Goal: Download file/media: Download file/media

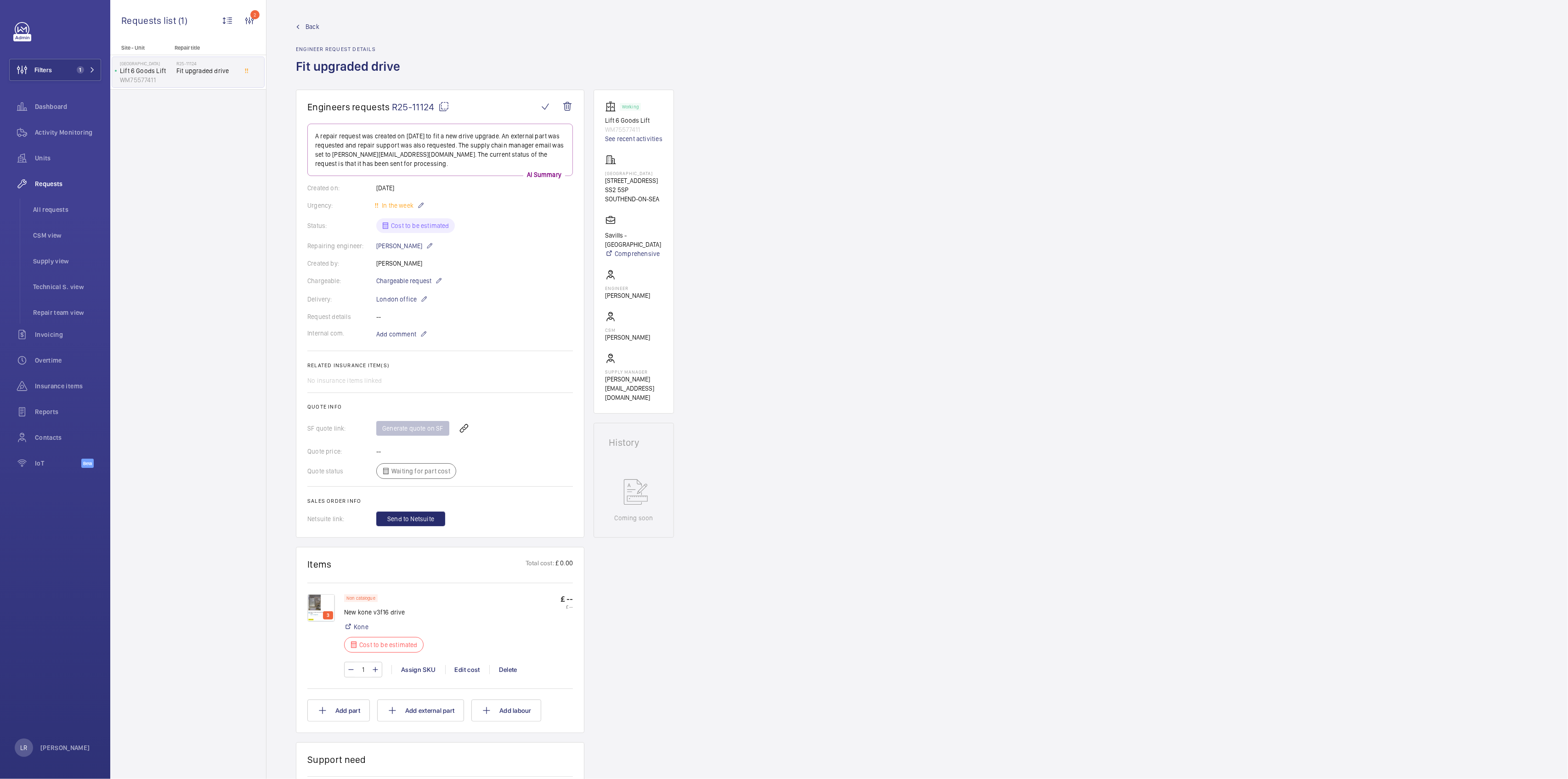
click at [311, 31] on span "Back" at bounding box center [312, 27] width 14 height 9
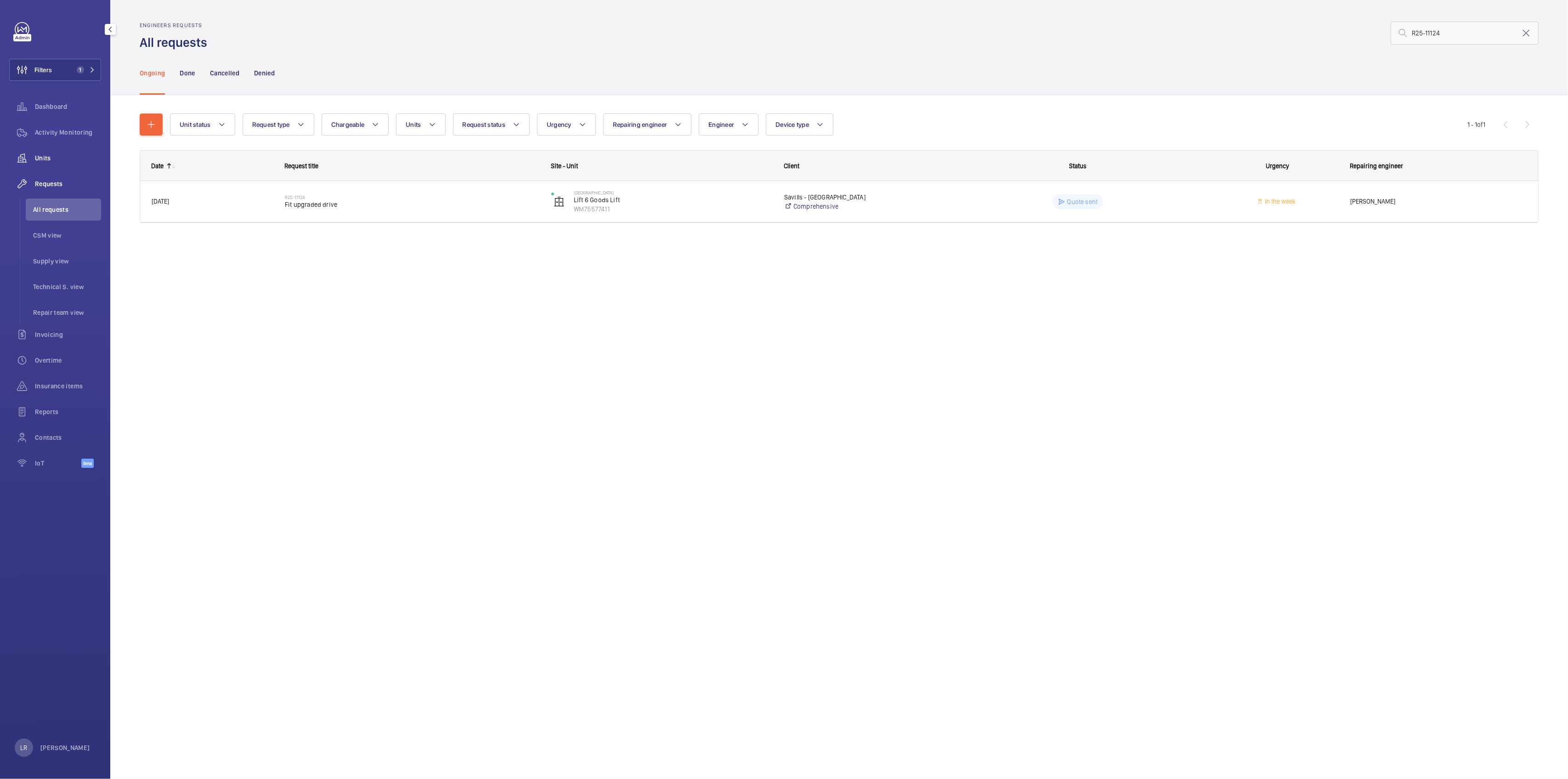
click at [66, 156] on span "Units" at bounding box center [68, 158] width 66 height 9
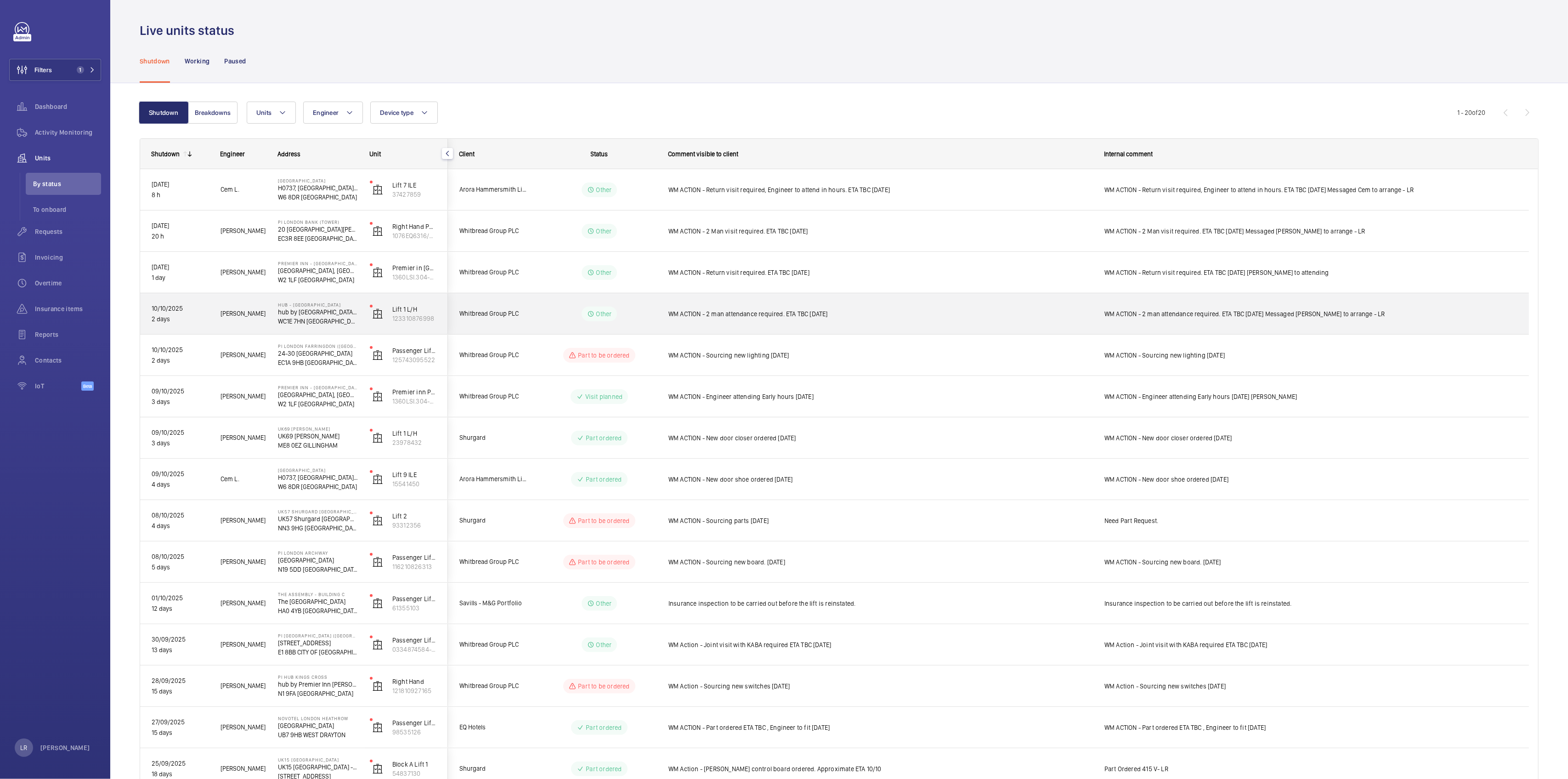
click at [859, 302] on div "WM ACTION - 2 man attendance required. ETA TBC [DATE]" at bounding box center [874, 313] width 435 height 39
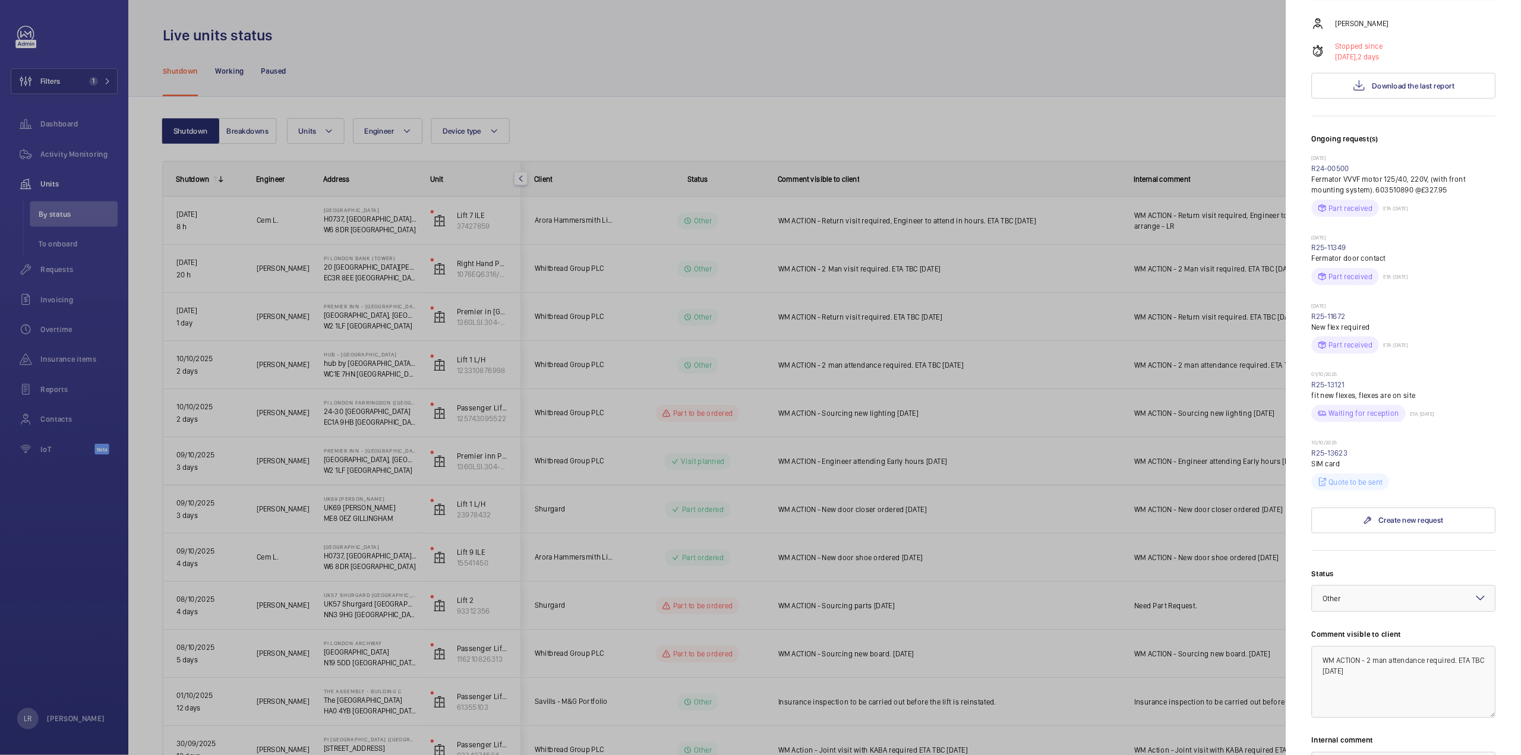
scroll to position [260, 0]
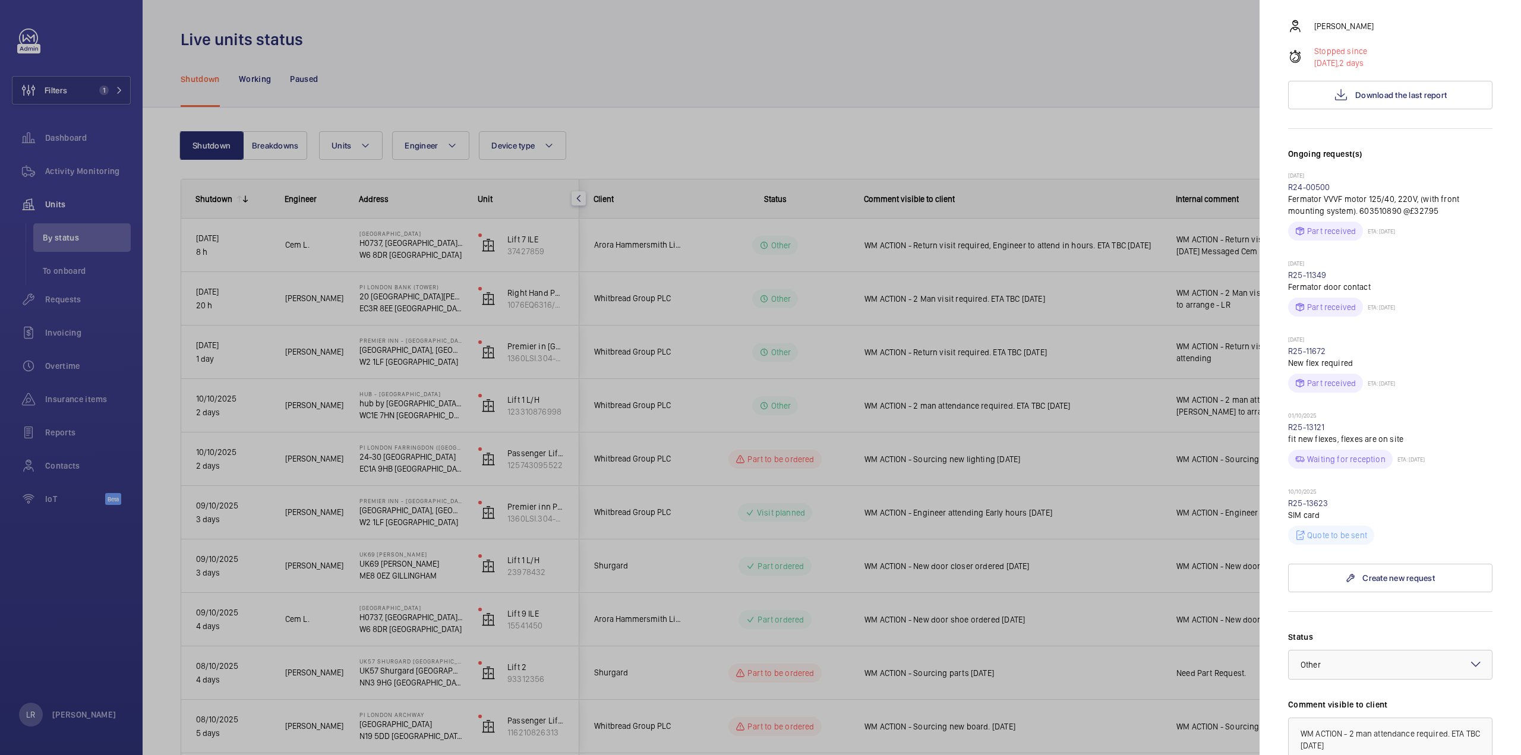
drag, startPoint x: 1982, startPoint y: 5, endPoint x: 1095, endPoint y: 100, distance: 892.8
click at [1093, 96] on div at bounding box center [760, 377] width 1521 height 755
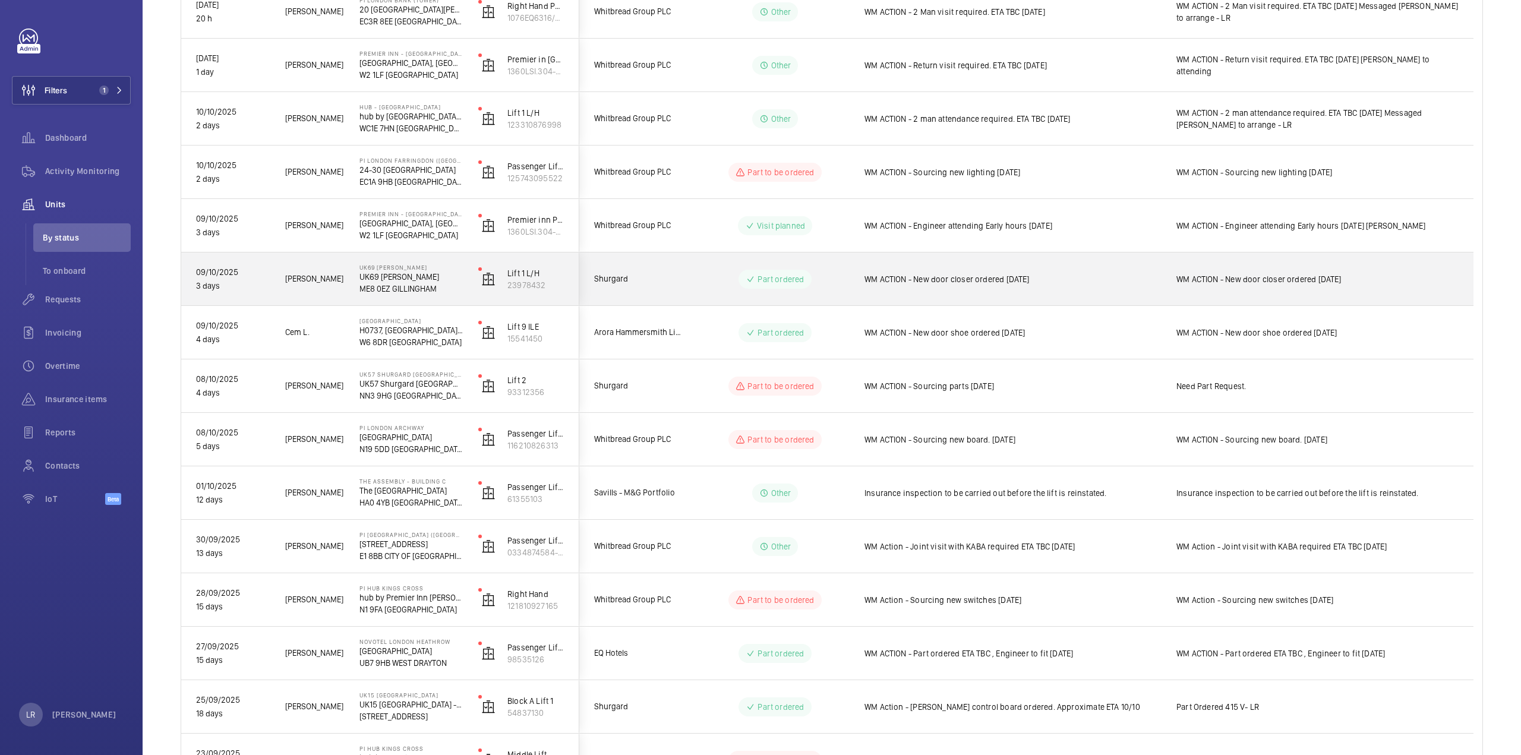
scroll to position [357, 0]
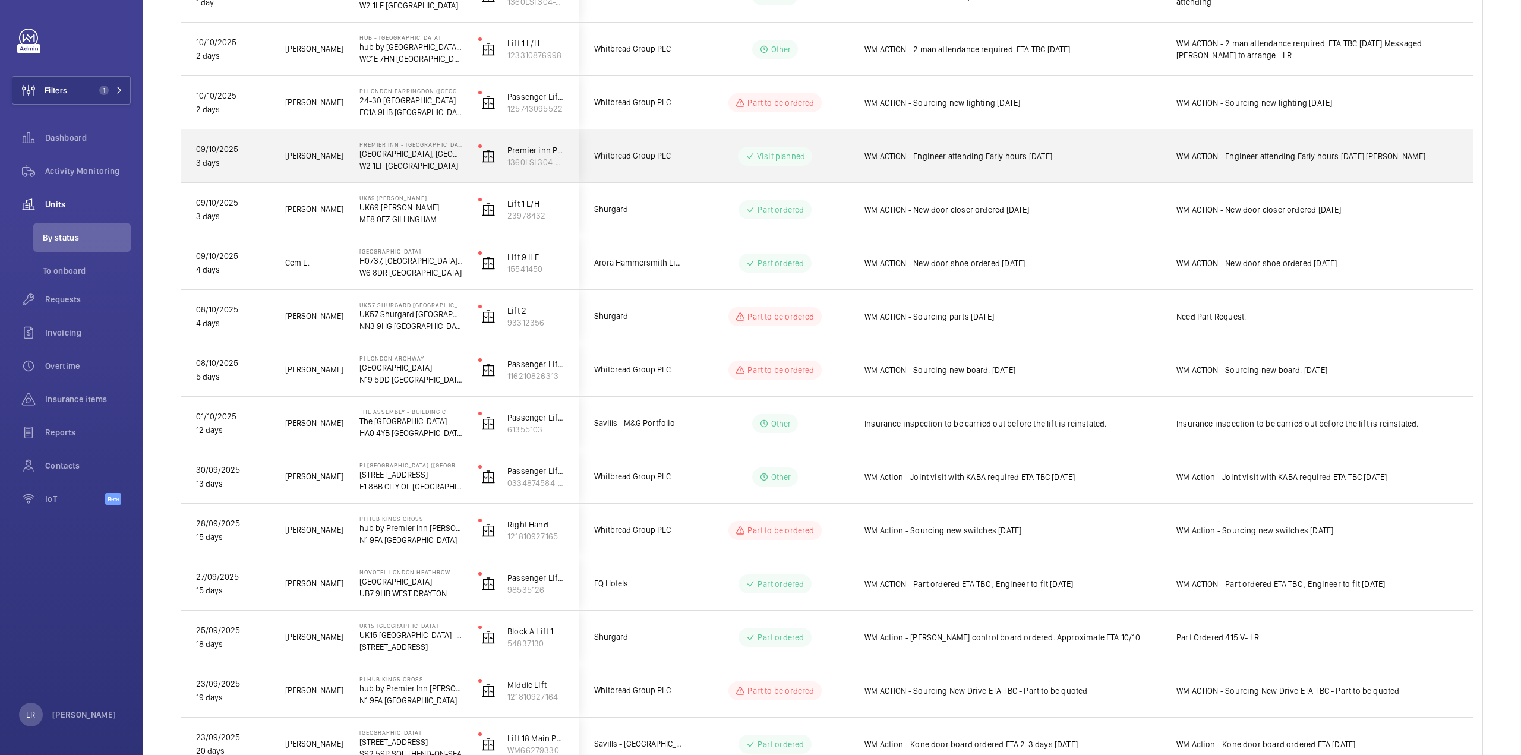
click at [963, 166] on div "WM ACTION - Engineer attending Early hours [DATE]" at bounding box center [1013, 156] width 297 height 27
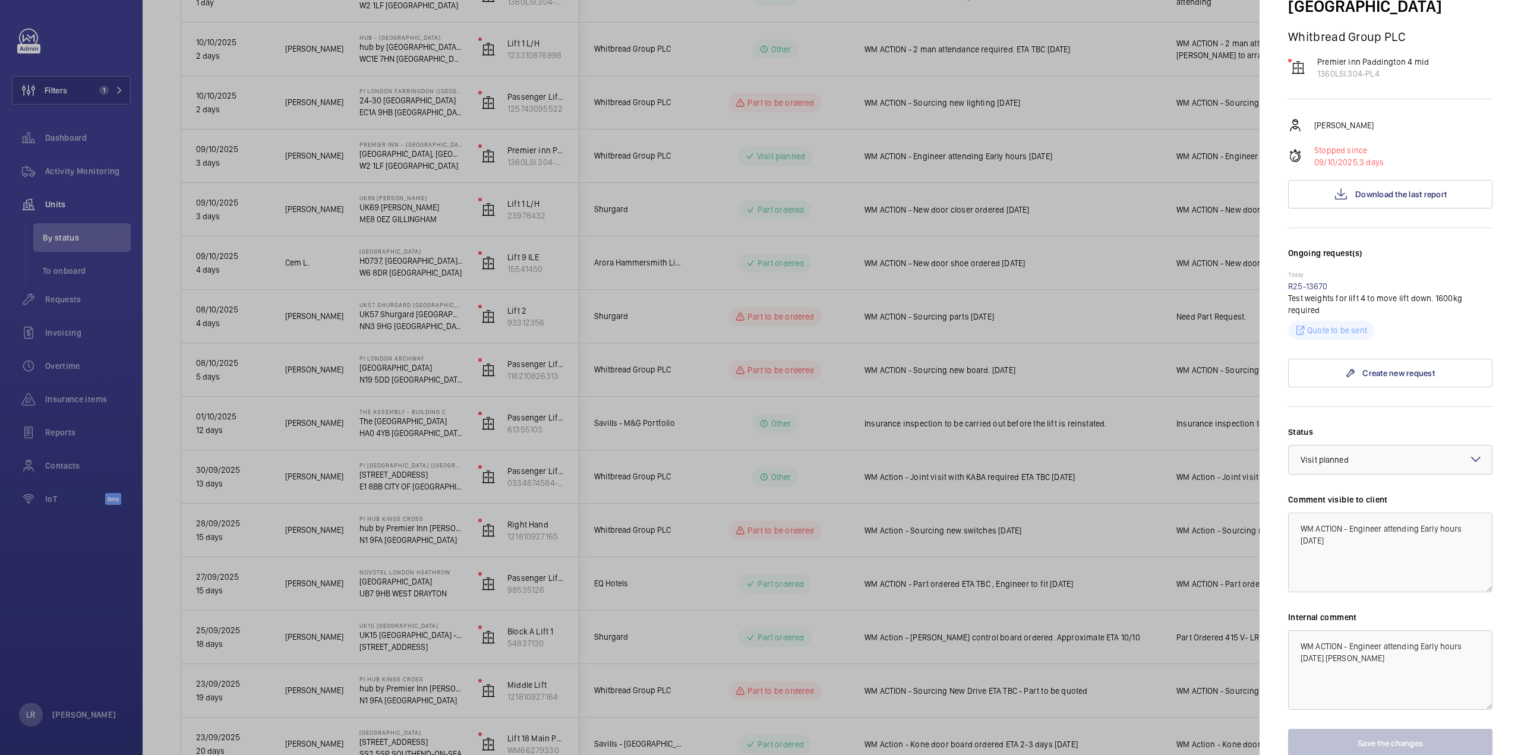
scroll to position [229, 0]
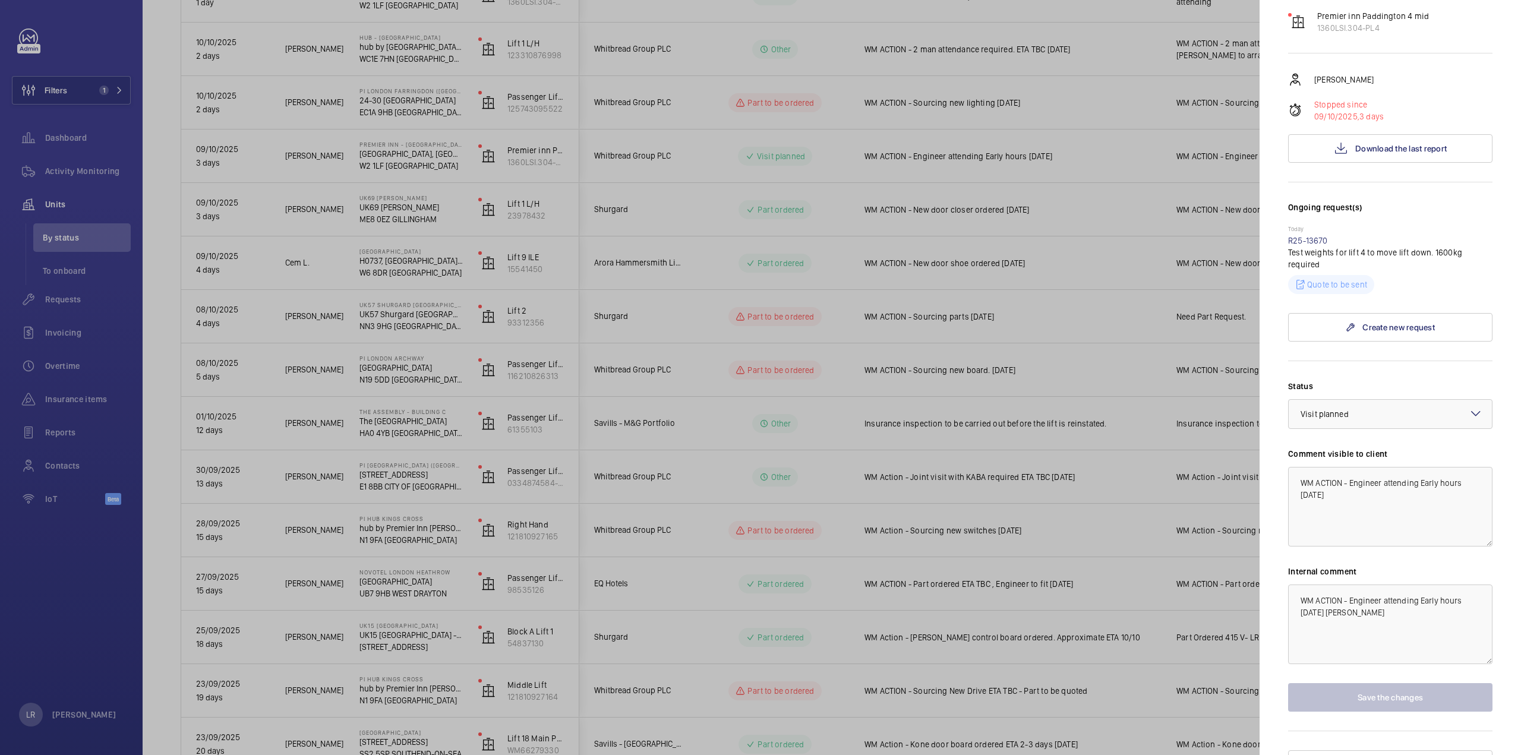
click at [1175, 373] on div at bounding box center [760, 377] width 1521 height 755
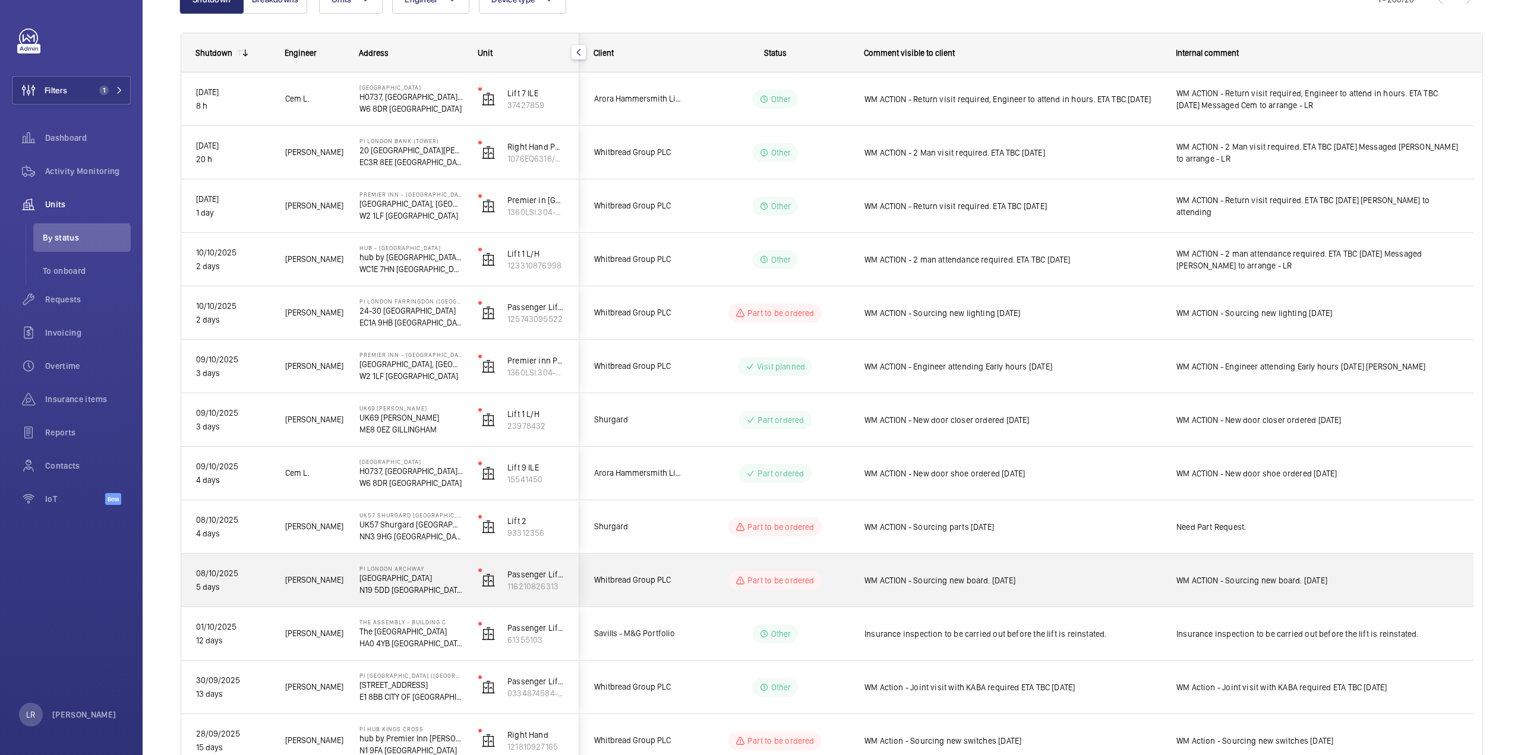
scroll to position [119, 0]
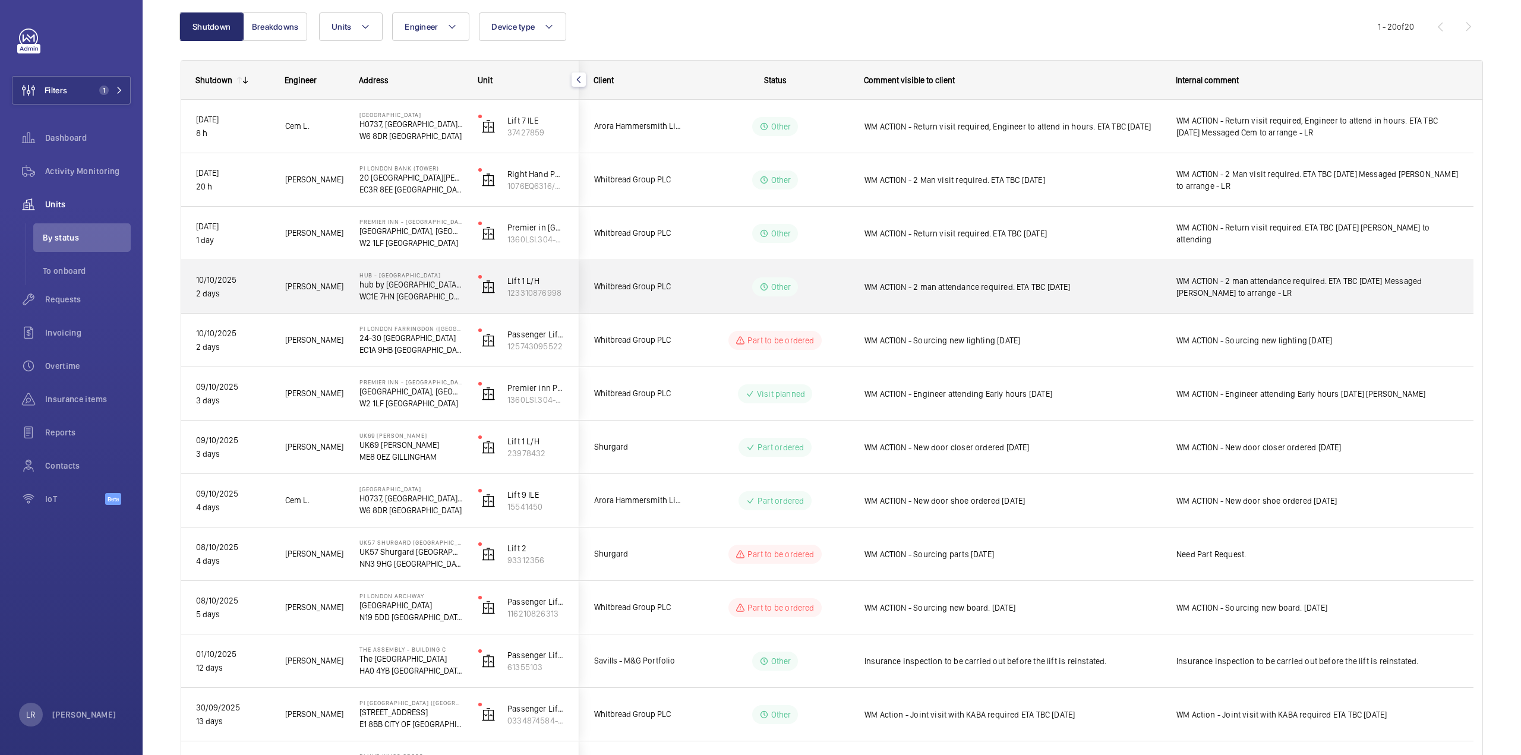
click at [1193, 272] on div "WM ACTION - 2 man attendance required. ETA TBC [DATE] Messaged [PERSON_NAME] to…" at bounding box center [1317, 286] width 311 height 51
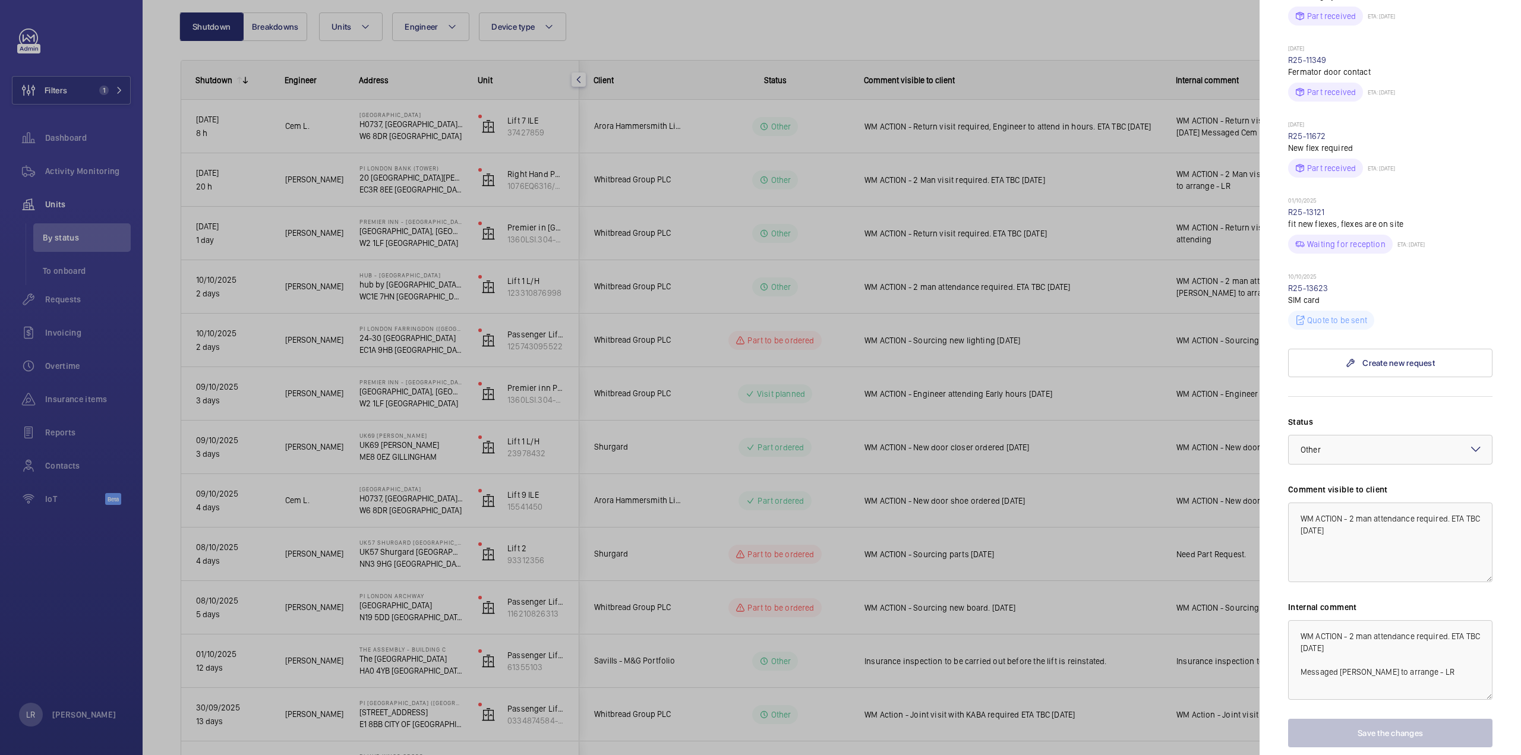
scroll to position [511, 0]
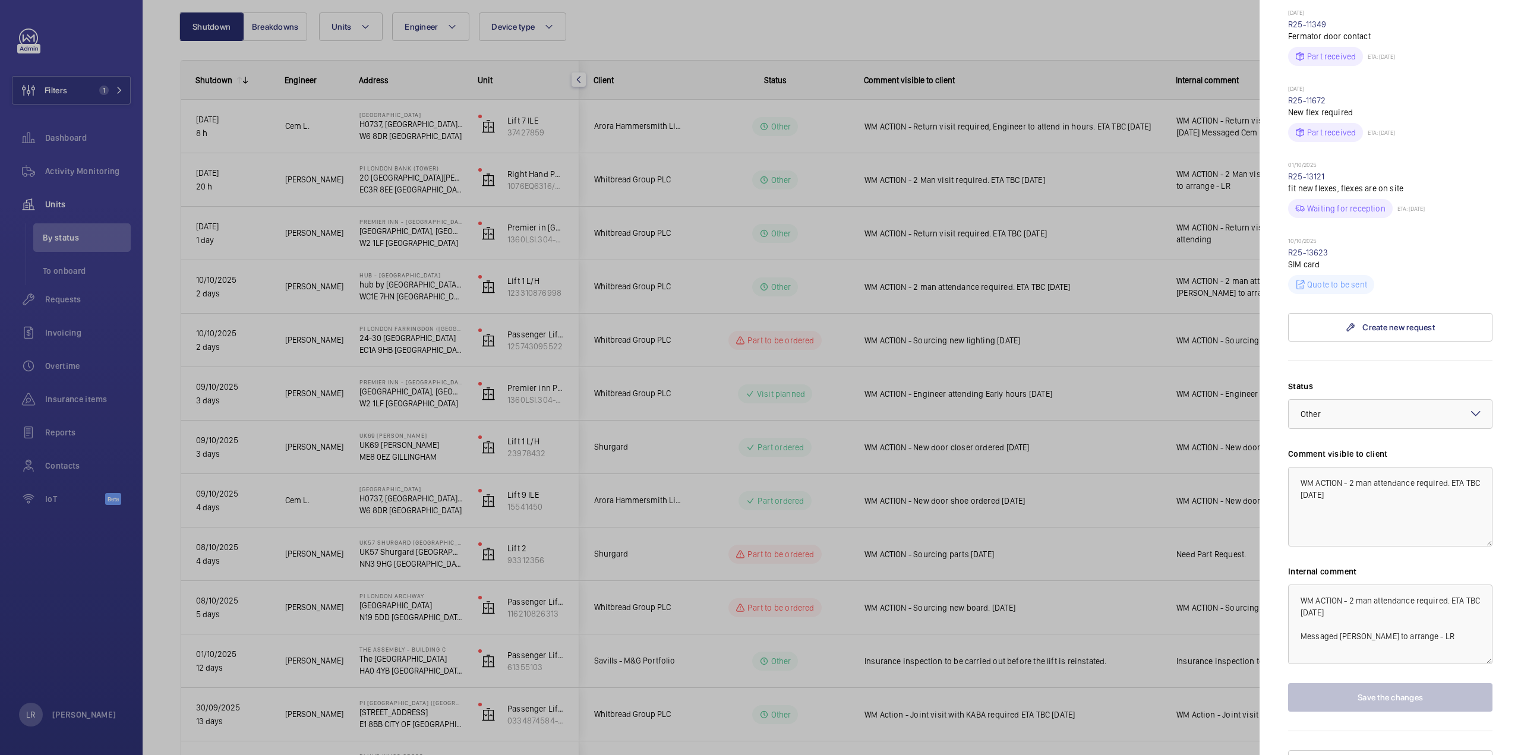
click at [1083, 499] on div at bounding box center [760, 377] width 1521 height 755
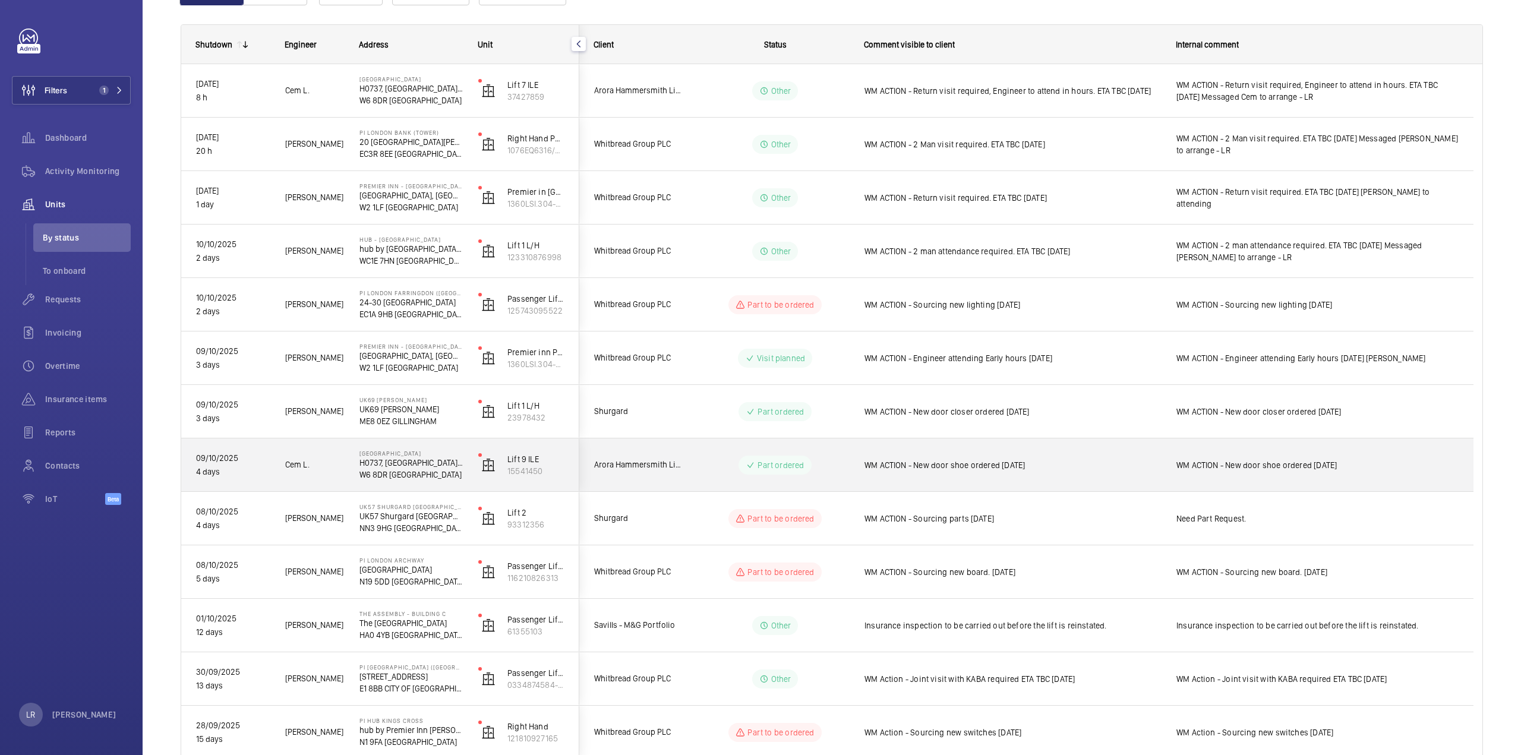
scroll to position [238, 0]
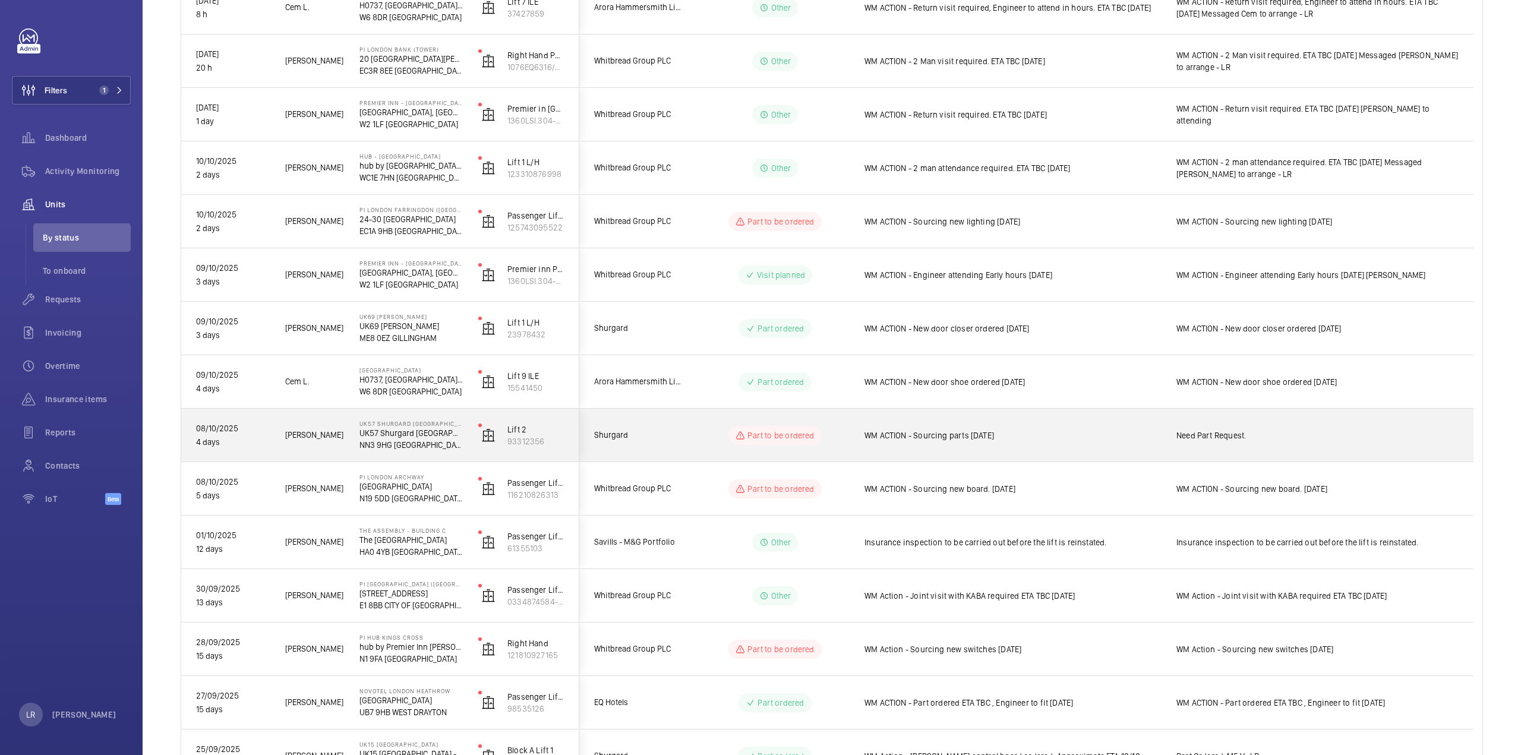
click at [830, 442] on wm-front-pills-cell "Part to be ordered" at bounding box center [775, 435] width 148 height 19
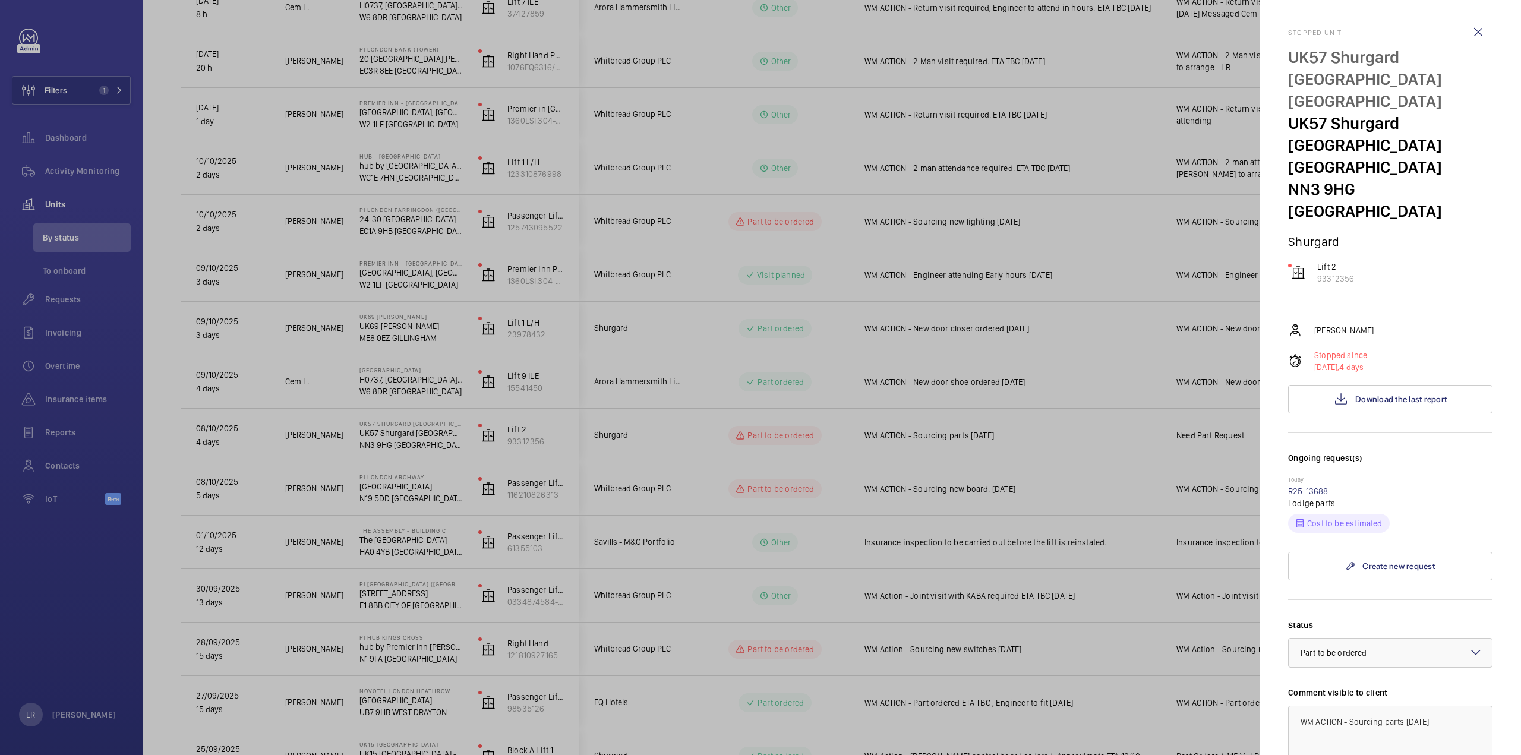
click at [1065, 418] on div at bounding box center [760, 377] width 1521 height 755
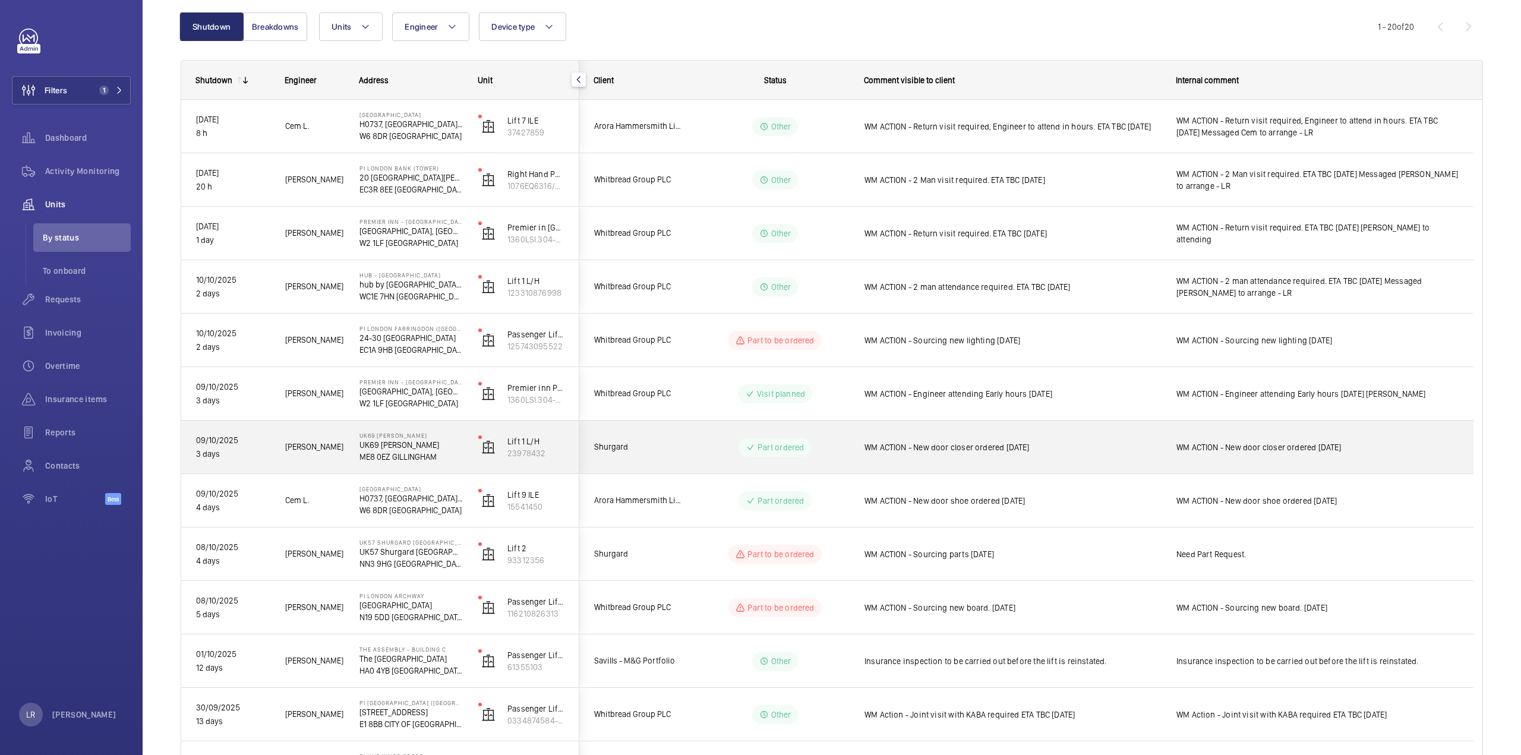
scroll to position [119, 0]
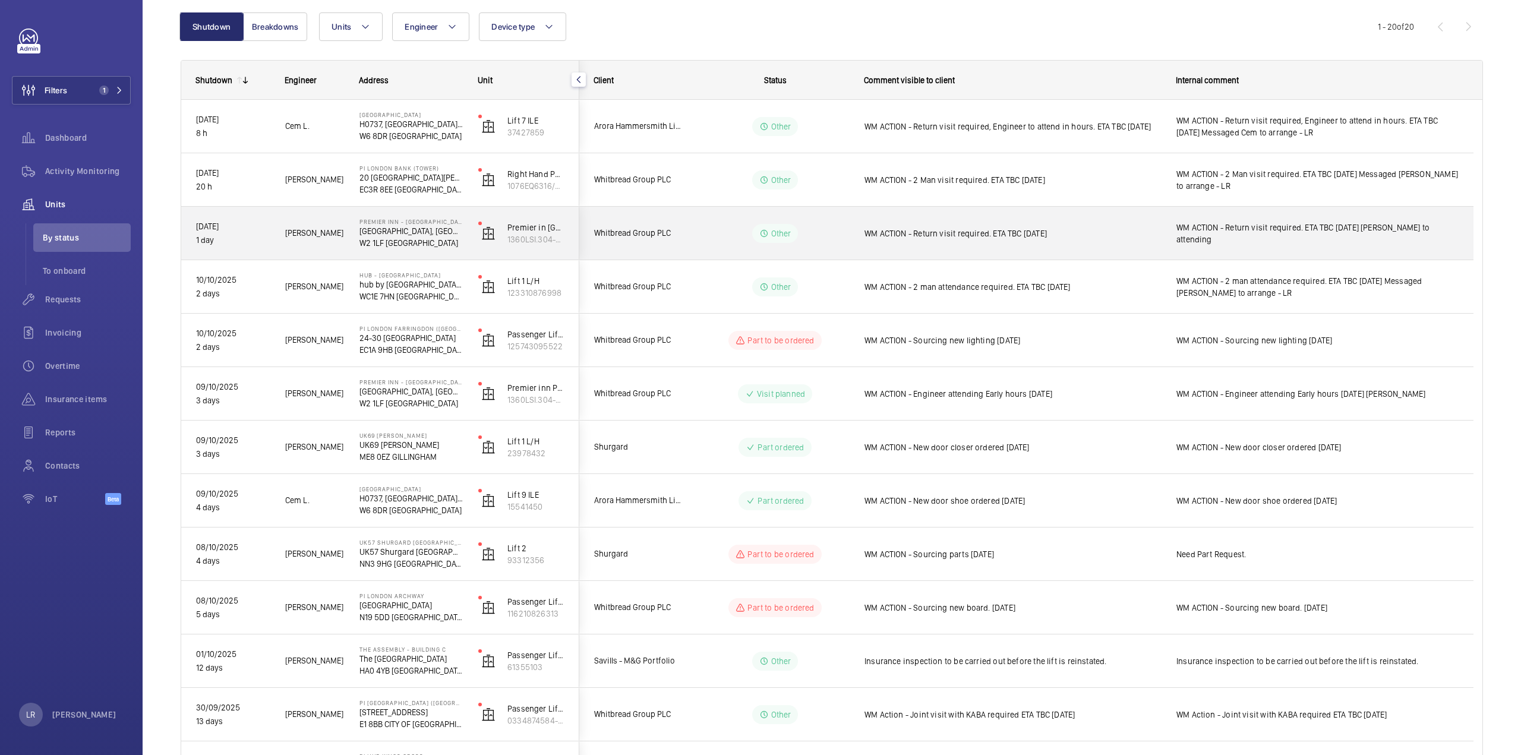
click at [876, 253] on div "WM ACTION - Return visit required. ETA TBC [DATE]" at bounding box center [1005, 233] width 311 height 51
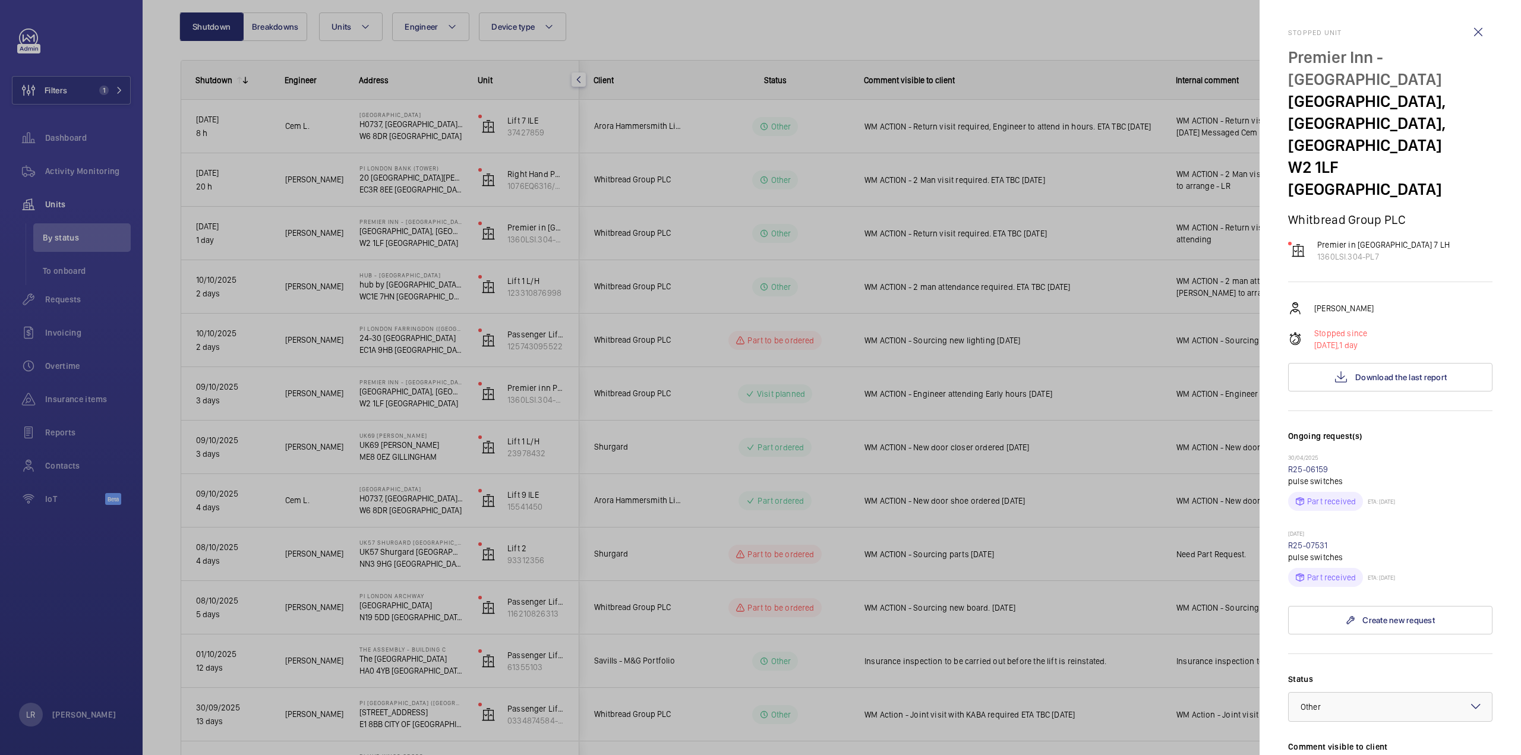
click at [1139, 165] on div at bounding box center [760, 377] width 1521 height 755
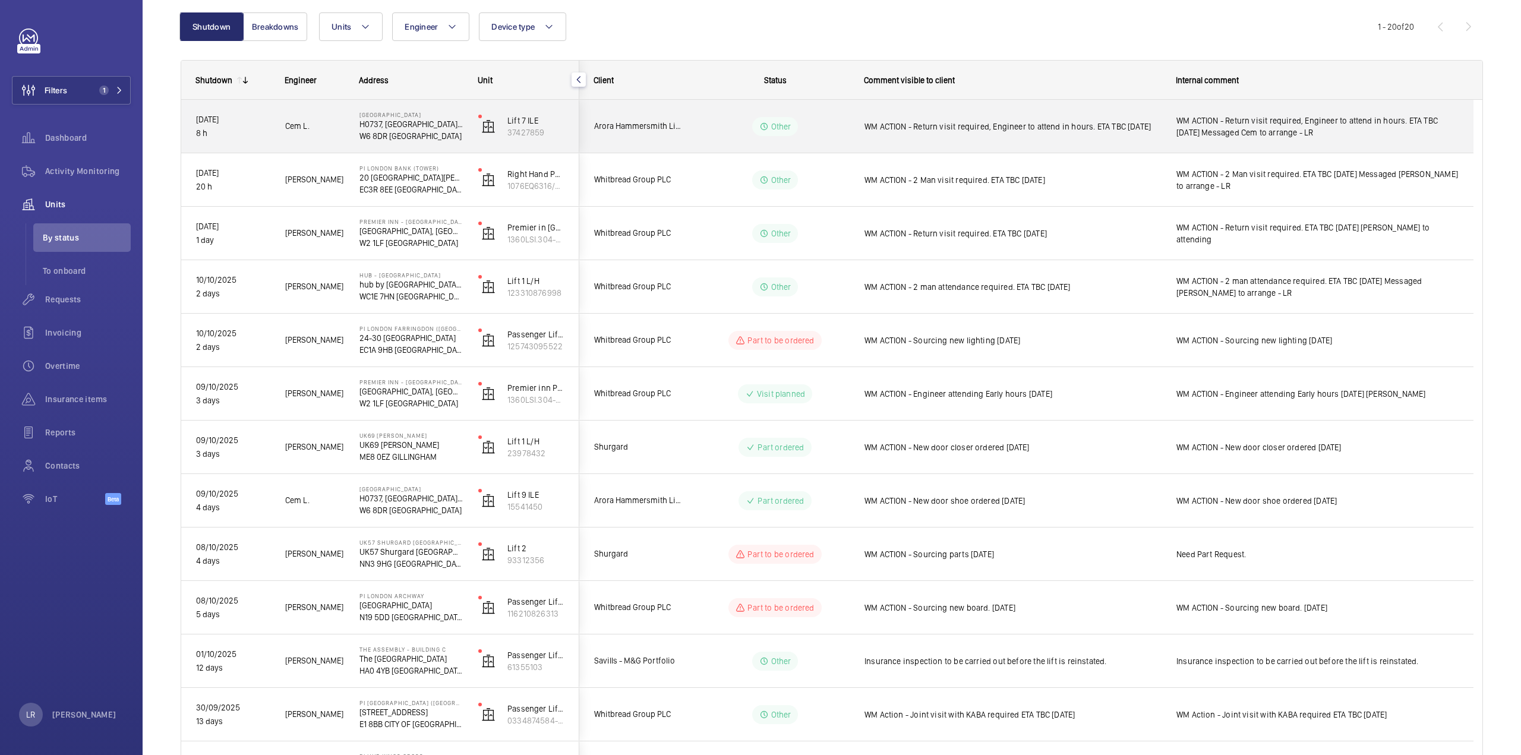
click at [855, 128] on div "WM ACTION - Return visit required, Engineer to attend in hours. ETA TBC [DATE]" at bounding box center [1005, 126] width 311 height 51
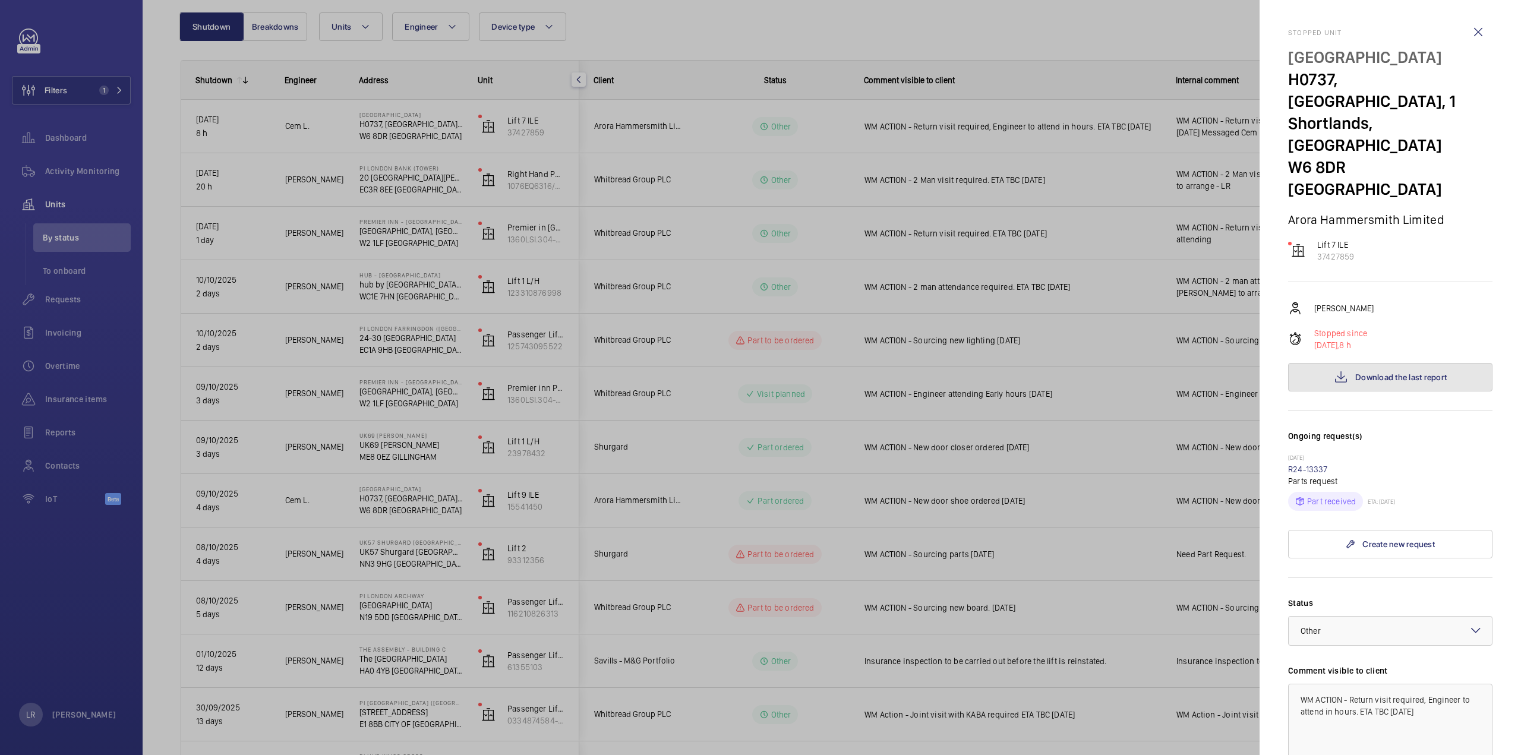
click at [1374, 363] on button "Download the last report" at bounding box center [1390, 377] width 204 height 29
click at [1306, 454] on p "[DATE]" at bounding box center [1390, 459] width 204 height 10
click at [1310, 465] on link "R24-13337" at bounding box center [1308, 470] width 40 height 10
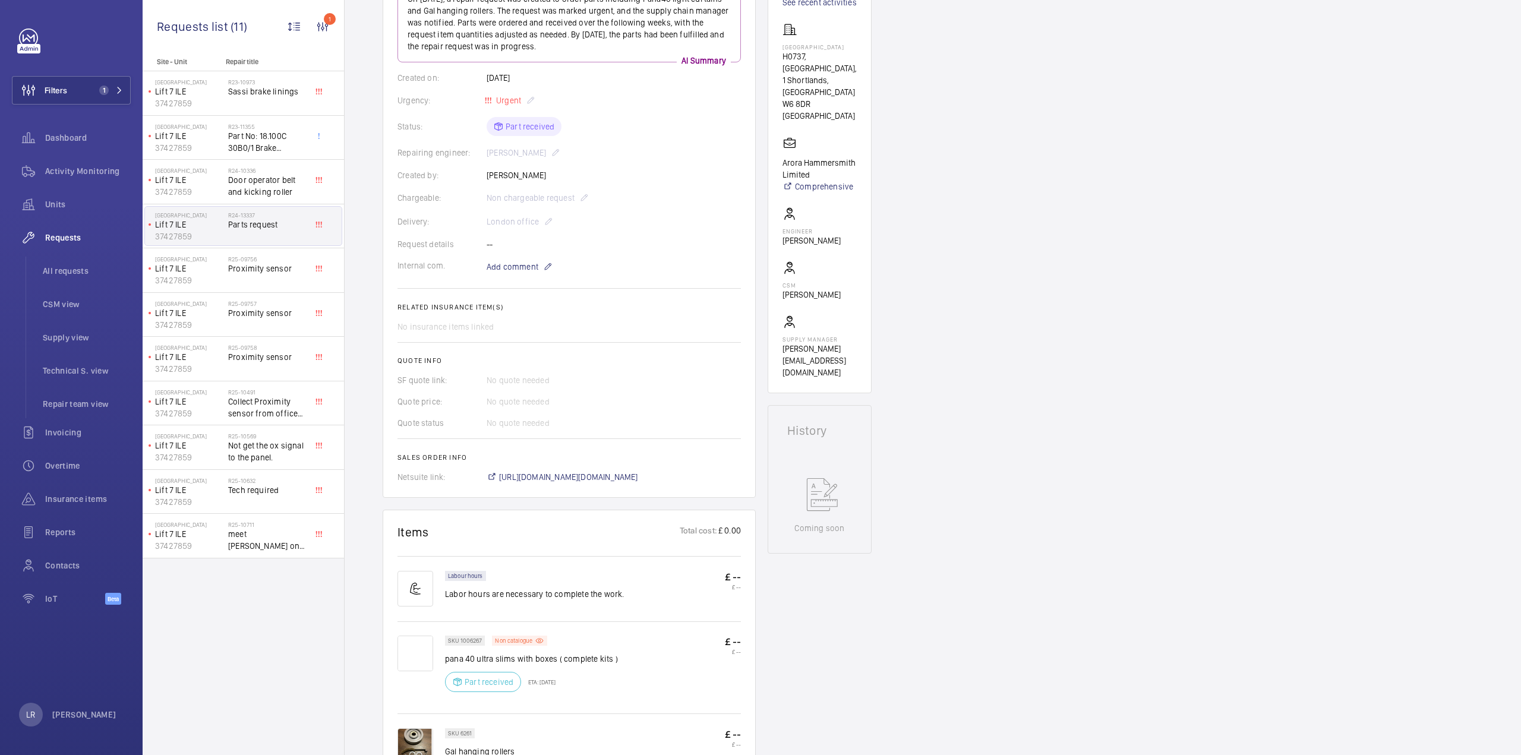
scroll to position [238, 0]
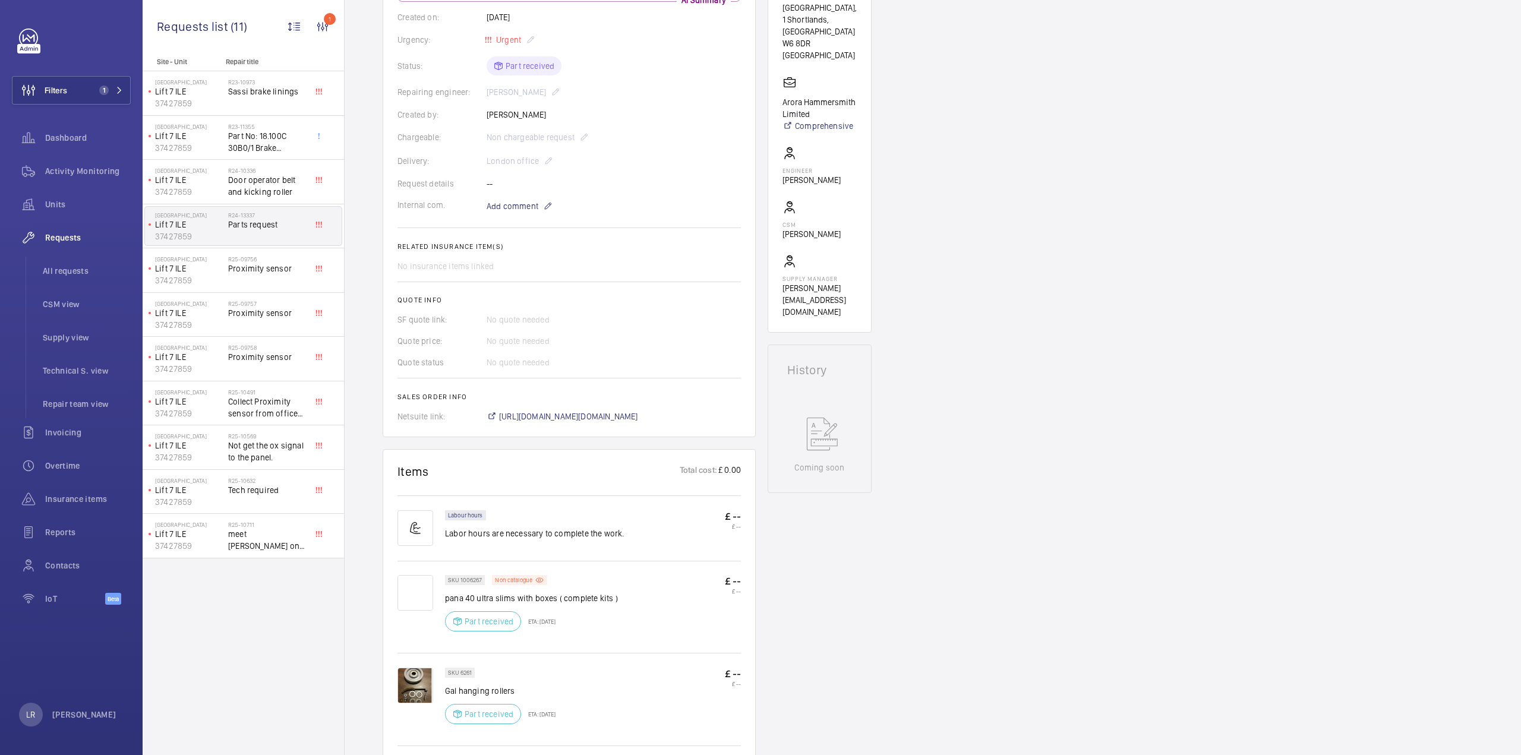
click at [422, 679] on img at bounding box center [416, 686] width 36 height 36
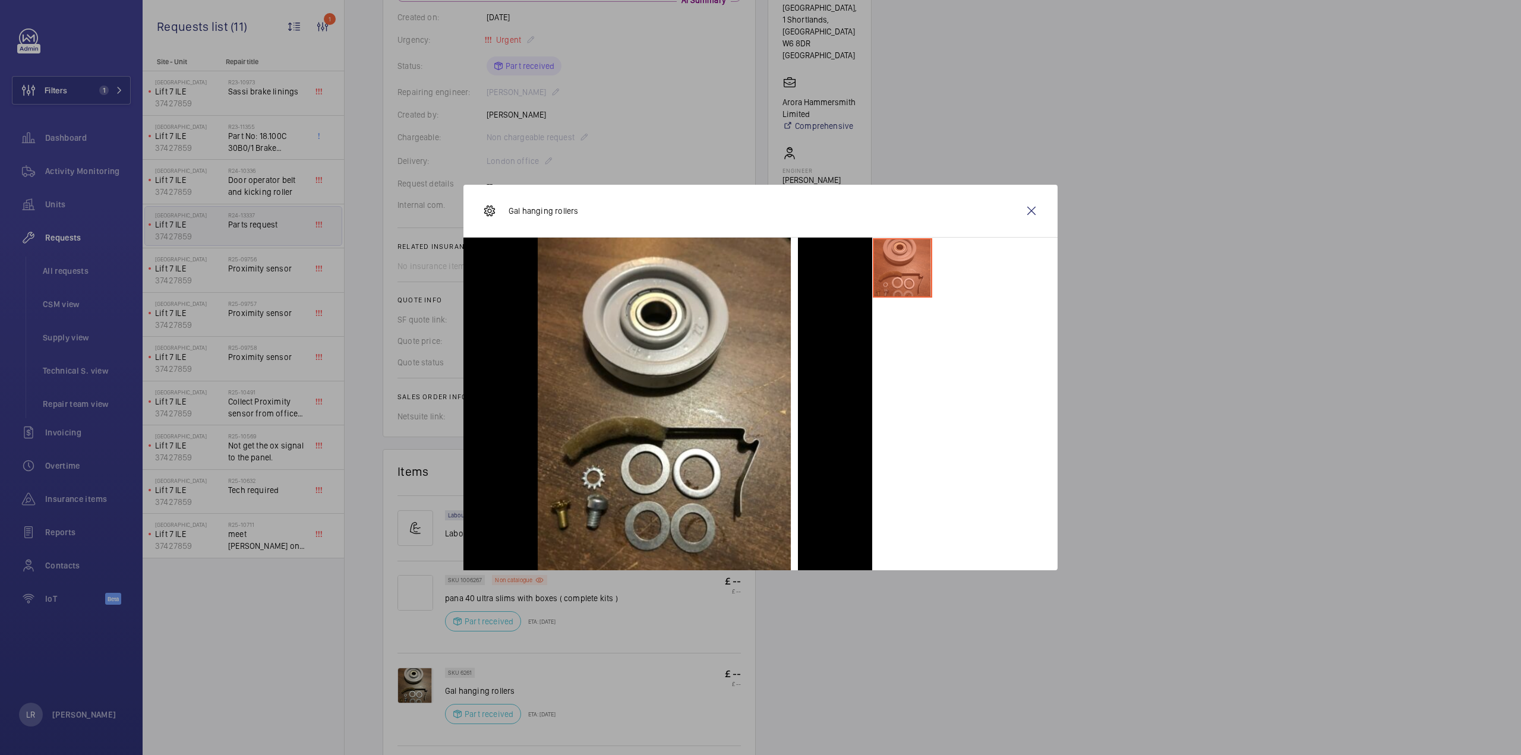
drag, startPoint x: 1038, startPoint y: 219, endPoint x: 1036, endPoint y: 191, distance: 28.0
click at [1040, 205] on wm-front-icon-button at bounding box center [1031, 211] width 29 height 29
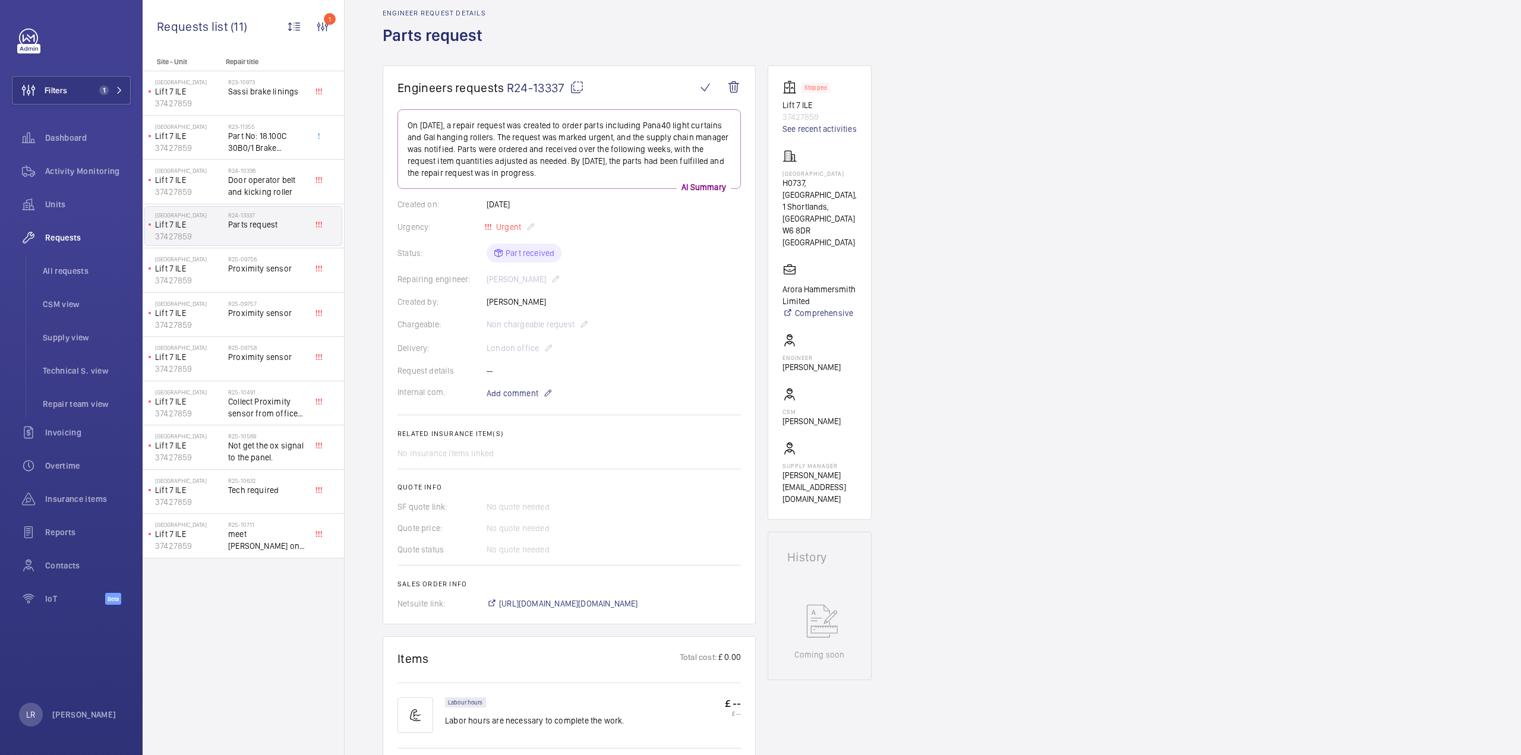
scroll to position [0, 0]
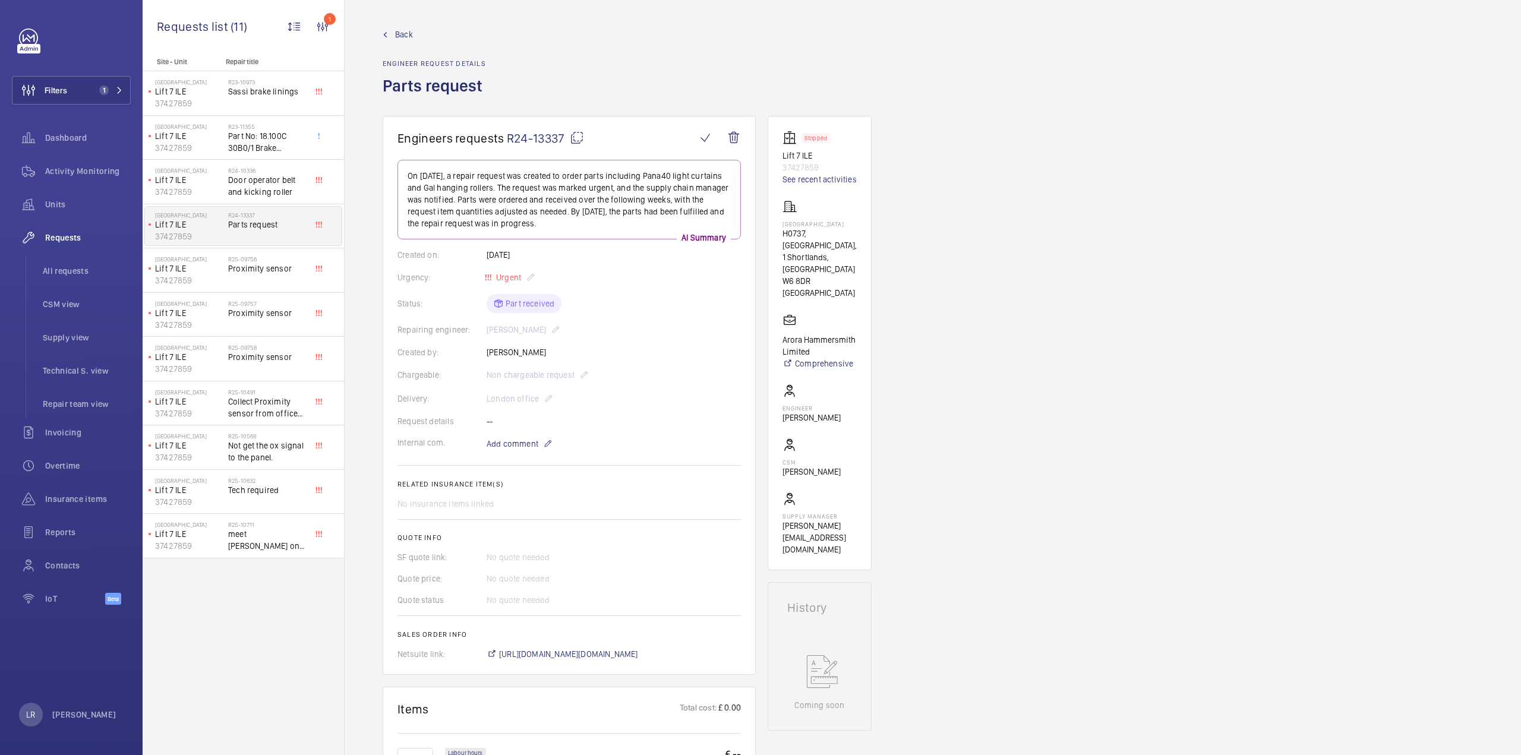
click at [401, 39] on span "Back" at bounding box center [404, 35] width 18 height 12
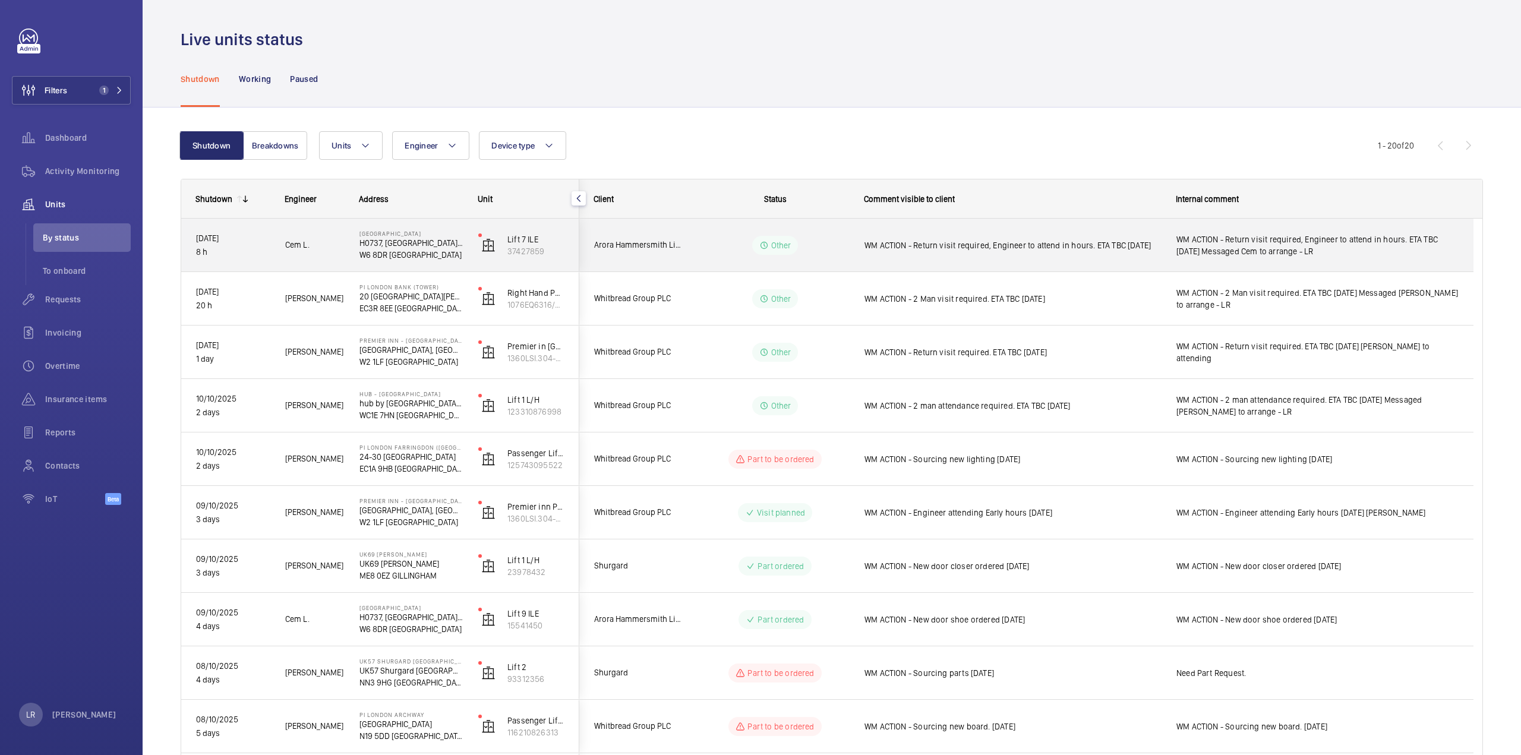
click at [431, 260] on p "W6 8DR [GEOGRAPHIC_DATA]" at bounding box center [411, 255] width 103 height 12
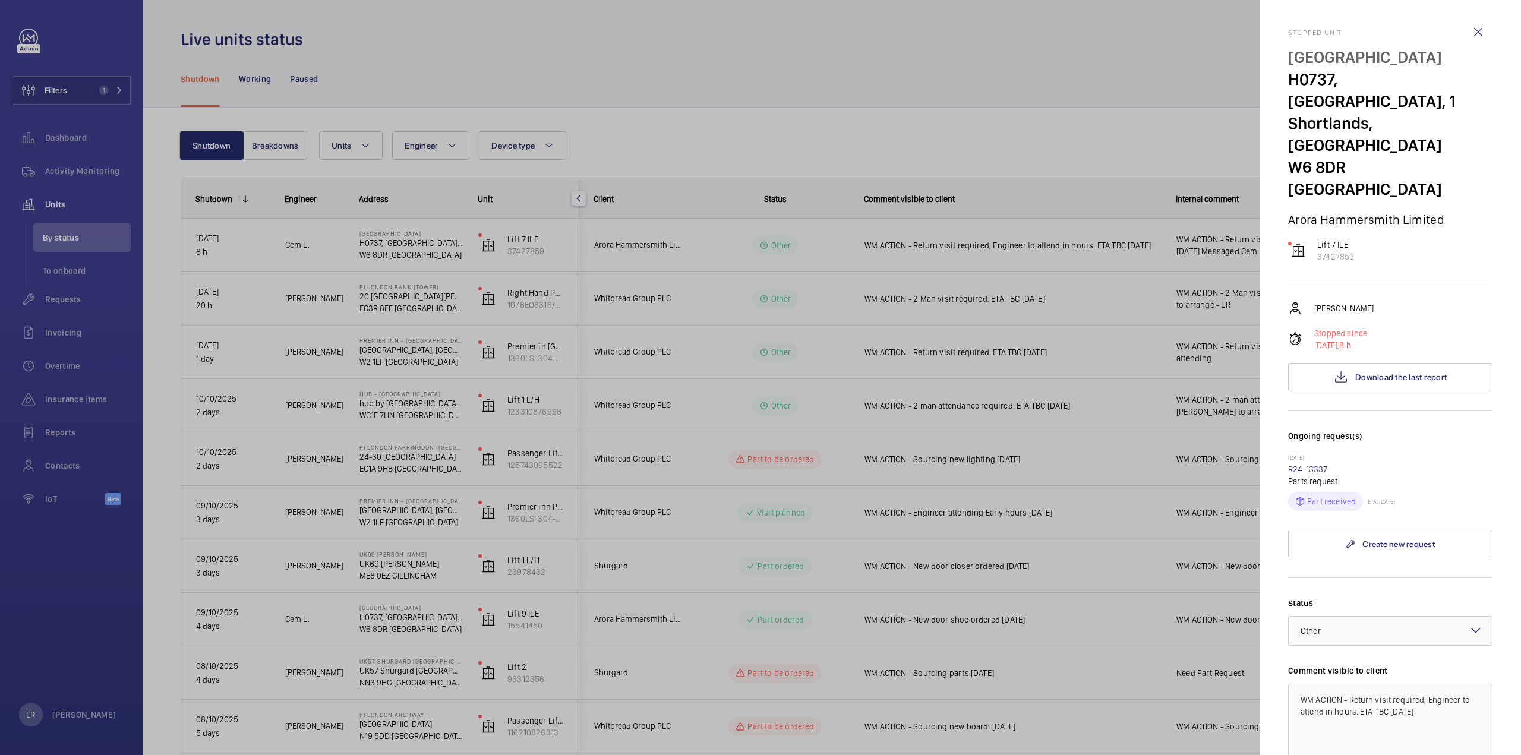
click at [957, 139] on div at bounding box center [760, 377] width 1521 height 755
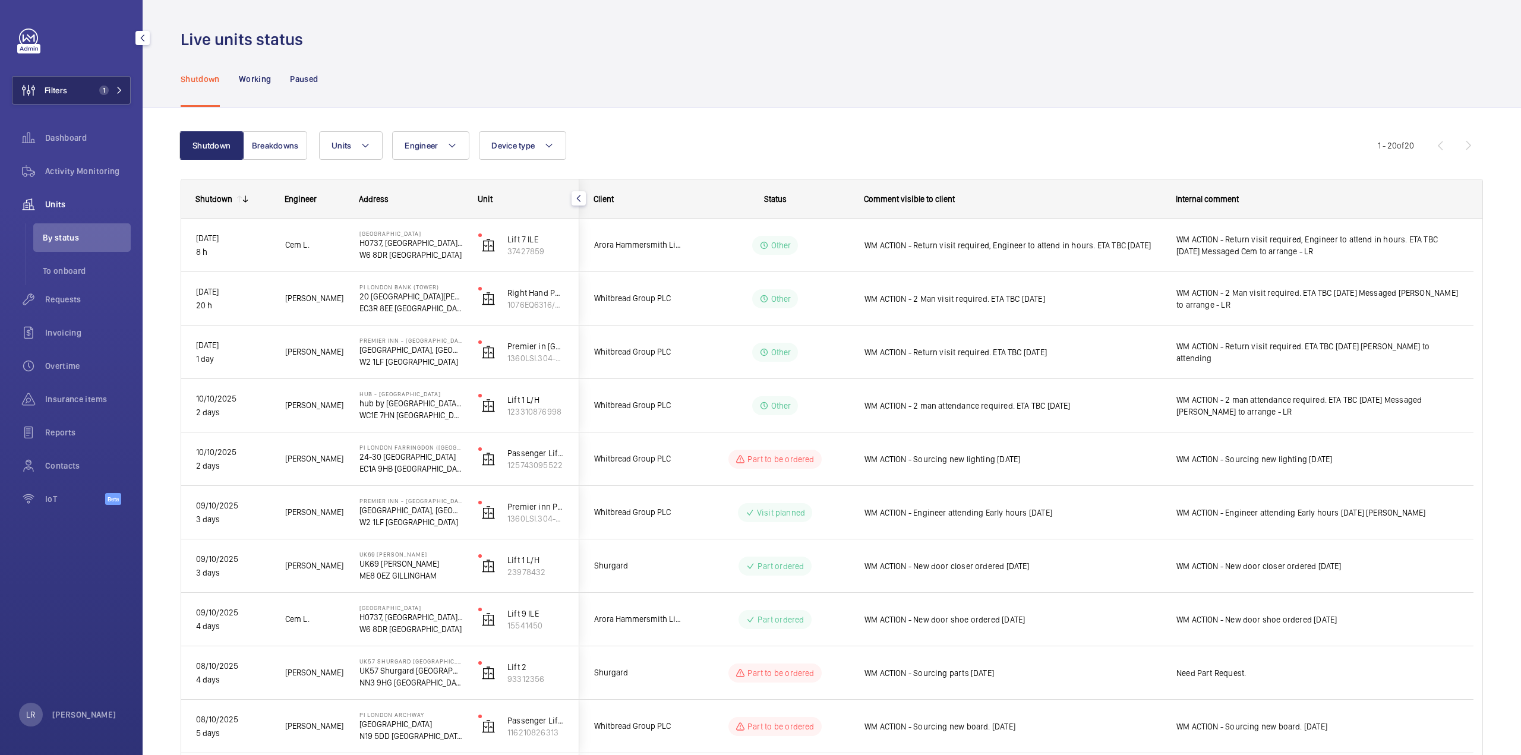
click at [103, 92] on span "1" at bounding box center [104, 91] width 10 height 10
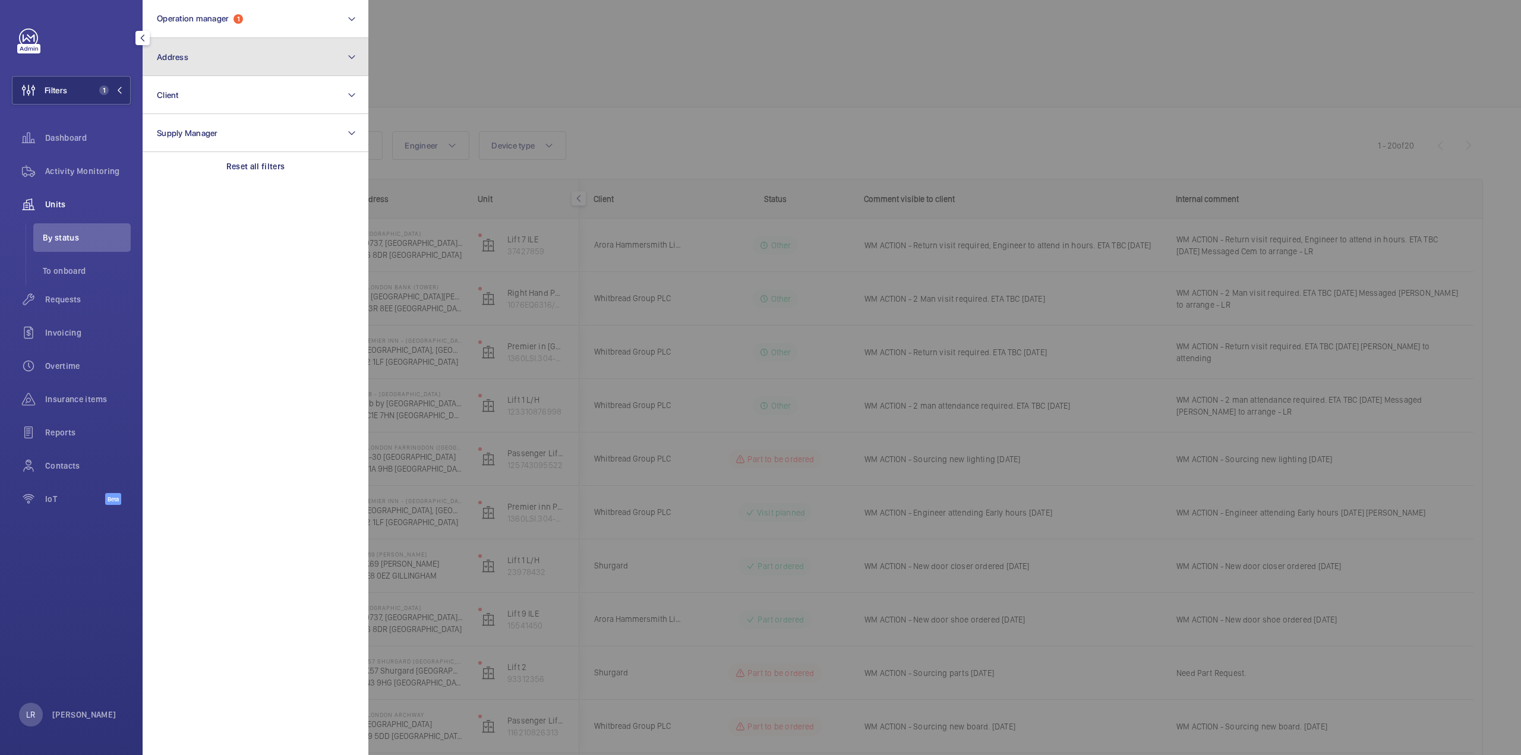
click at [217, 71] on button "Address" at bounding box center [256, 57] width 226 height 38
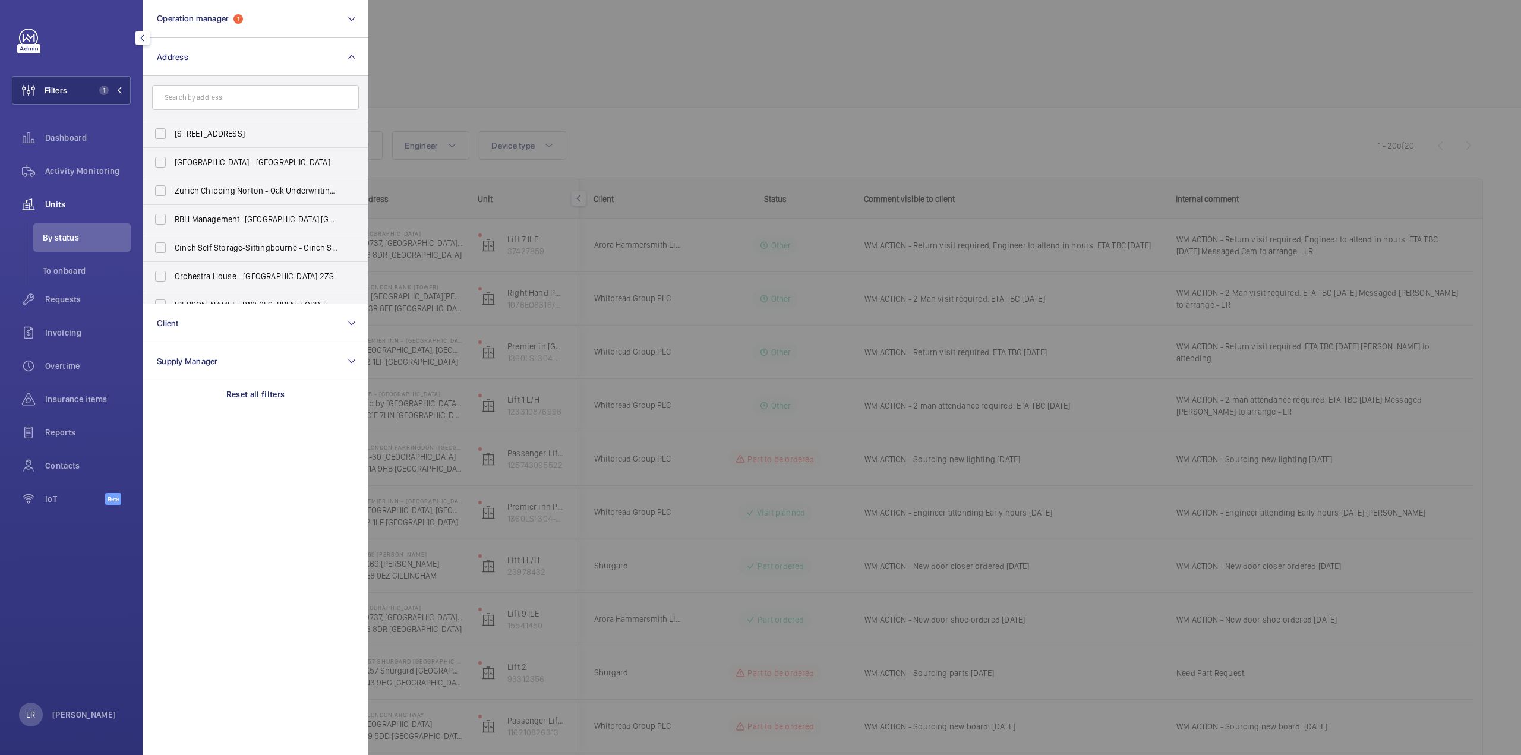
click at [244, 97] on input "text" at bounding box center [255, 97] width 207 height 25
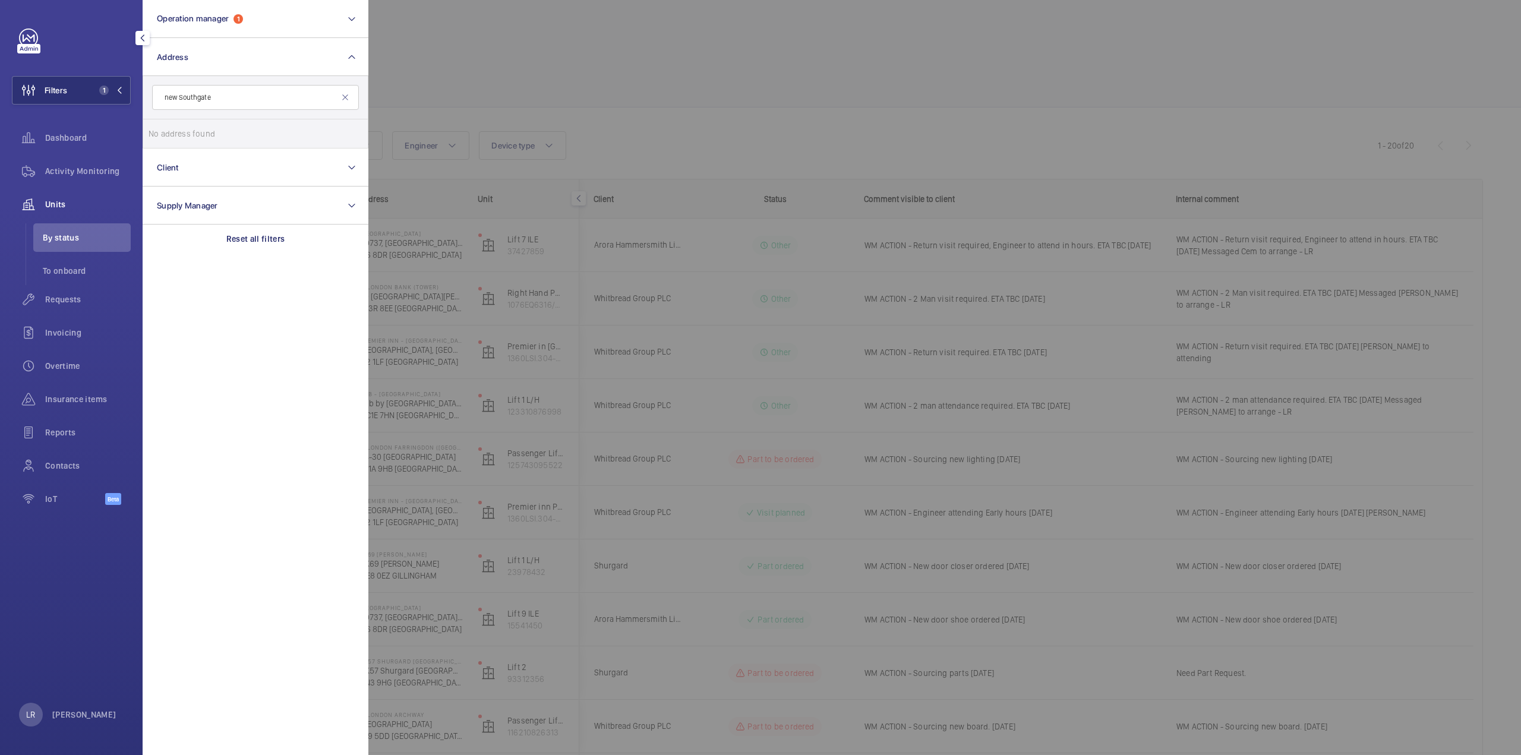
click at [183, 98] on input "new Southgate" at bounding box center [255, 97] width 207 height 25
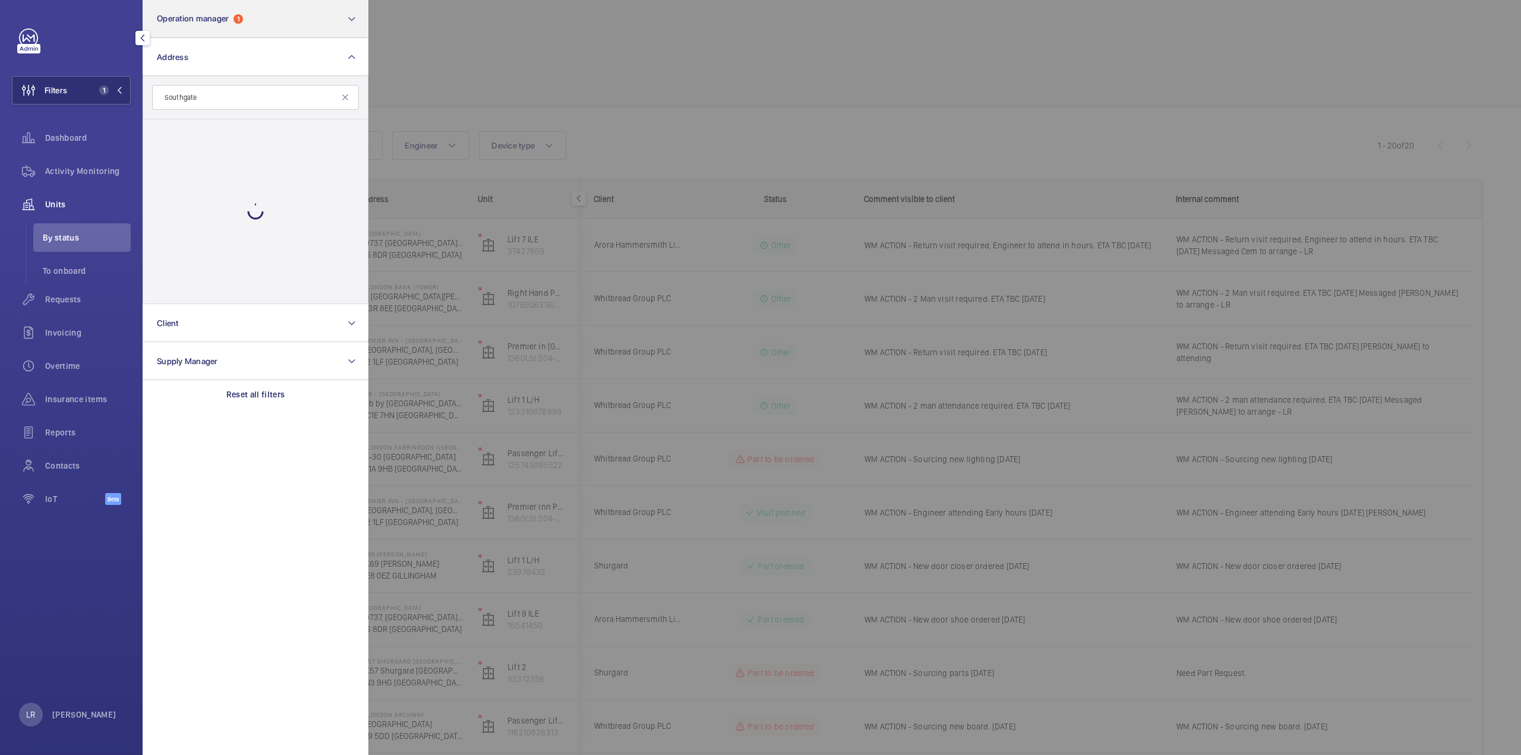
type input "Southgate"
click at [250, 15] on button "Operation manager 1" at bounding box center [256, 19] width 226 height 38
click at [501, 105] on div at bounding box center [1128, 377] width 1521 height 755
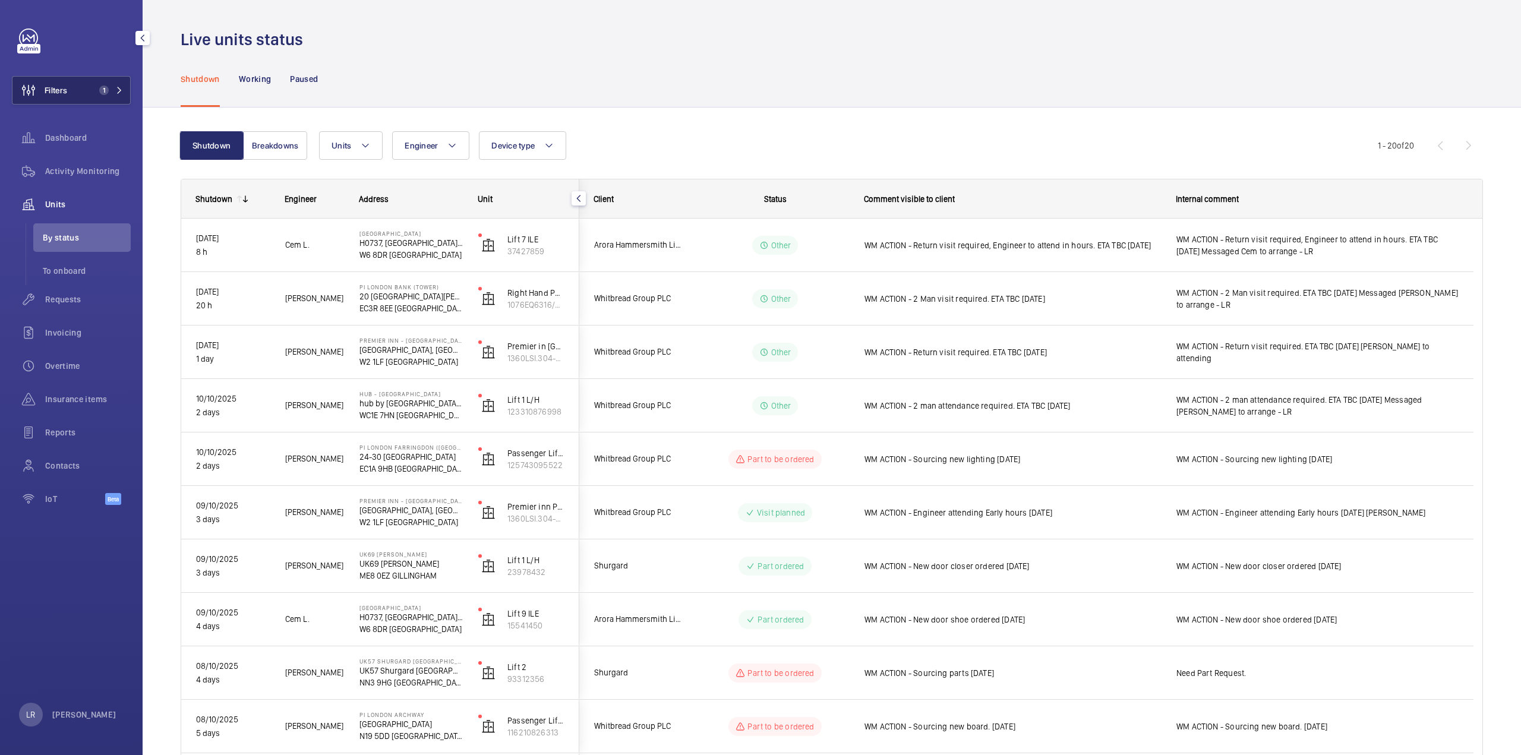
click at [96, 86] on span "1" at bounding box center [101, 91] width 14 height 10
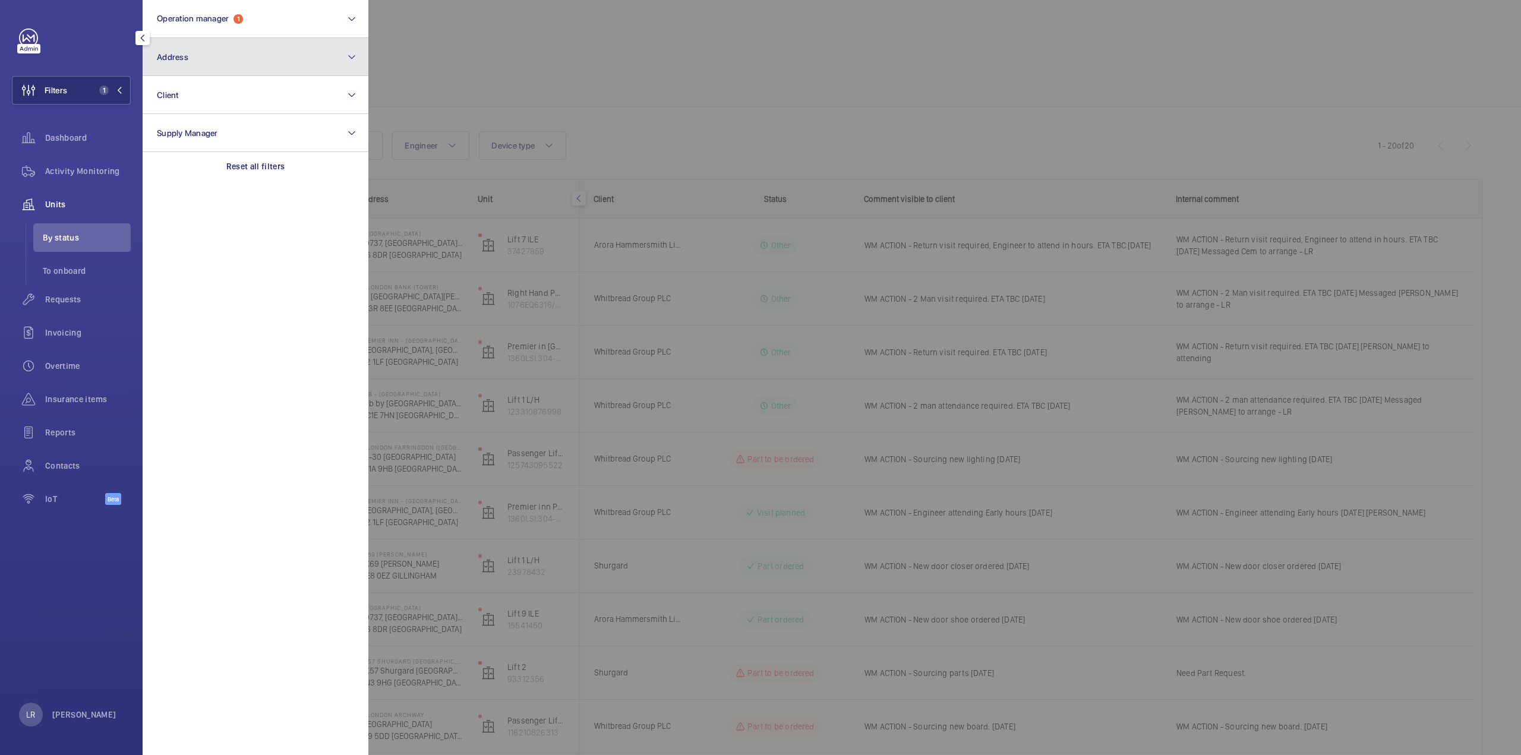
click at [187, 66] on button "Address" at bounding box center [256, 57] width 226 height 38
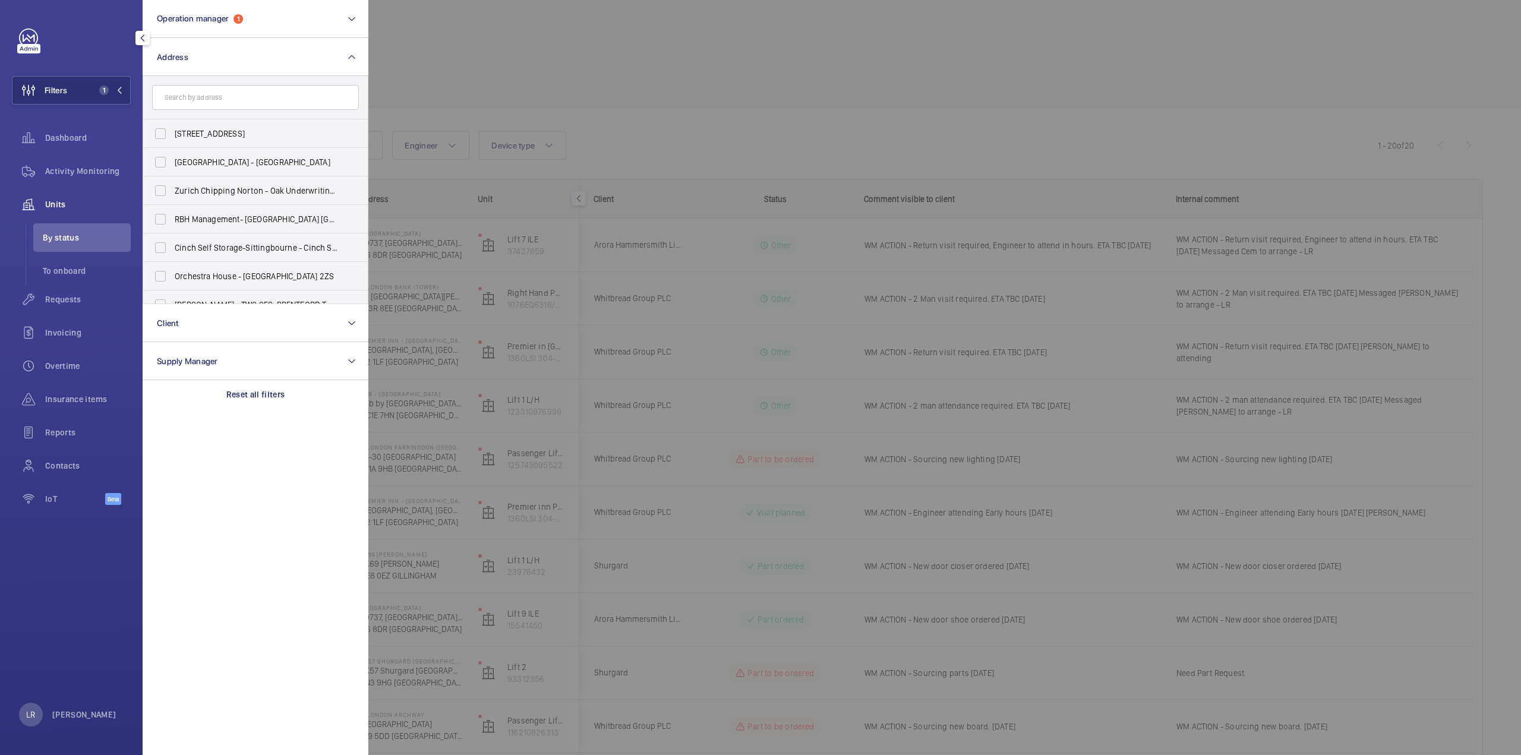
click at [226, 103] on input "text" at bounding box center [255, 97] width 207 height 25
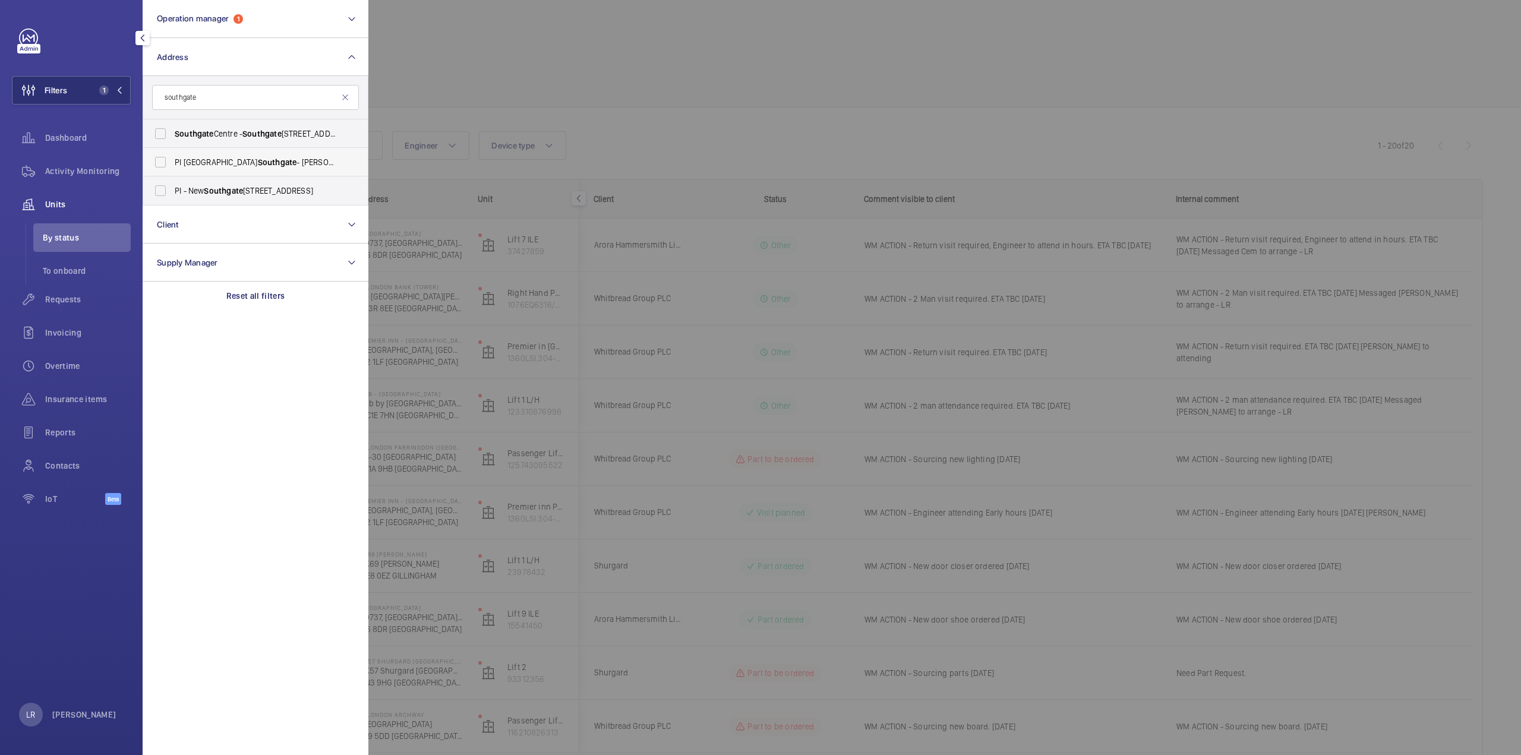
type input "southgate"
click at [257, 169] on label "PI [GEOGRAPHIC_DATA] - [PERSON_NAME][STREET_ADDRESS]" at bounding box center [246, 162] width 207 height 29
click at [172, 169] on input "PI [GEOGRAPHIC_DATA] - [PERSON_NAME][STREET_ADDRESS]" at bounding box center [161, 162] width 24 height 24
checkbox input "true"
click at [282, 193] on span "PI - New [STREET_ADDRESS]" at bounding box center [256, 191] width 163 height 12
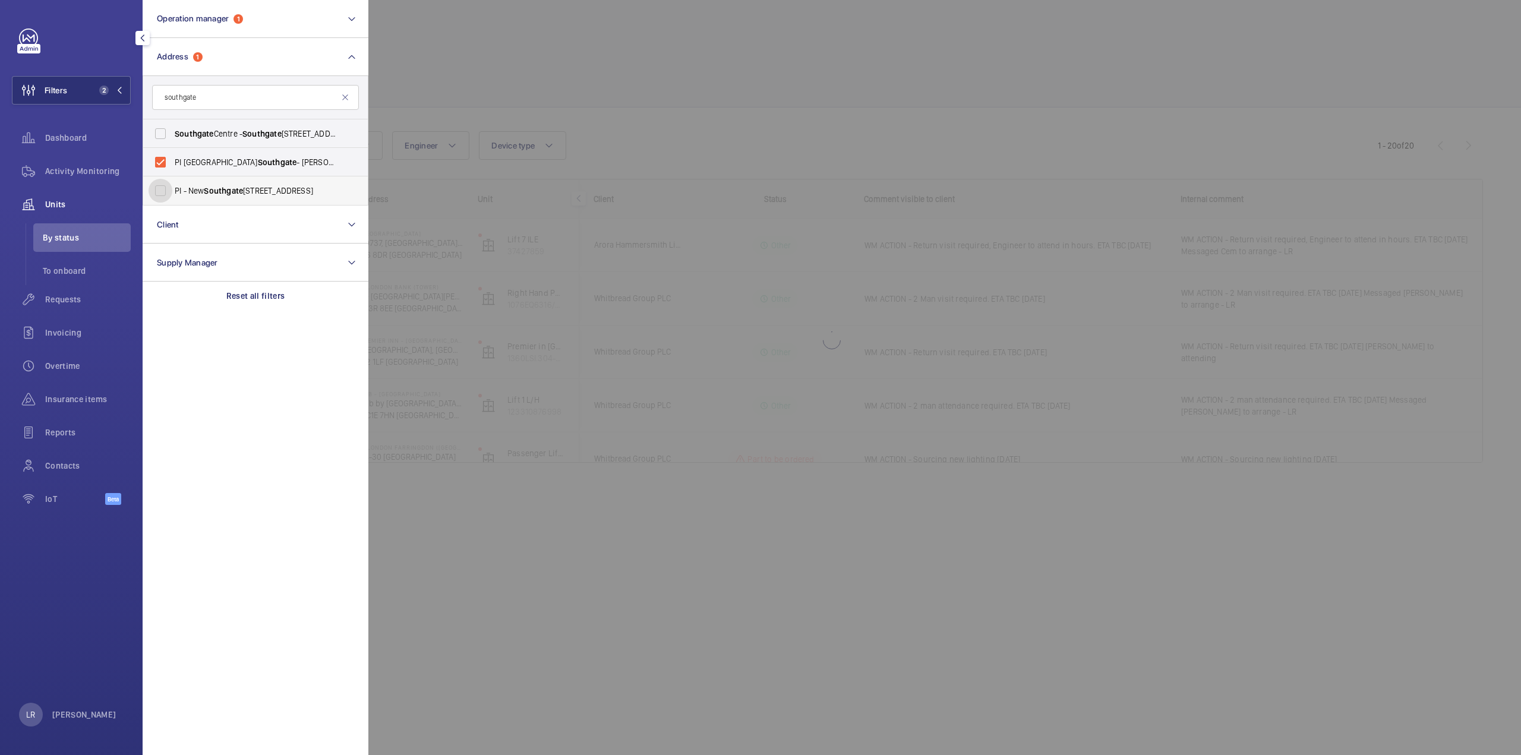
click at [172, 193] on input "PI - New [STREET_ADDRESS]" at bounding box center [161, 191] width 24 height 24
checkbox input "true"
click at [154, 165] on input "PI [GEOGRAPHIC_DATA] - [PERSON_NAME][STREET_ADDRESS]" at bounding box center [161, 162] width 24 height 24
checkbox input "false"
click at [429, 105] on div at bounding box center [1128, 377] width 1521 height 755
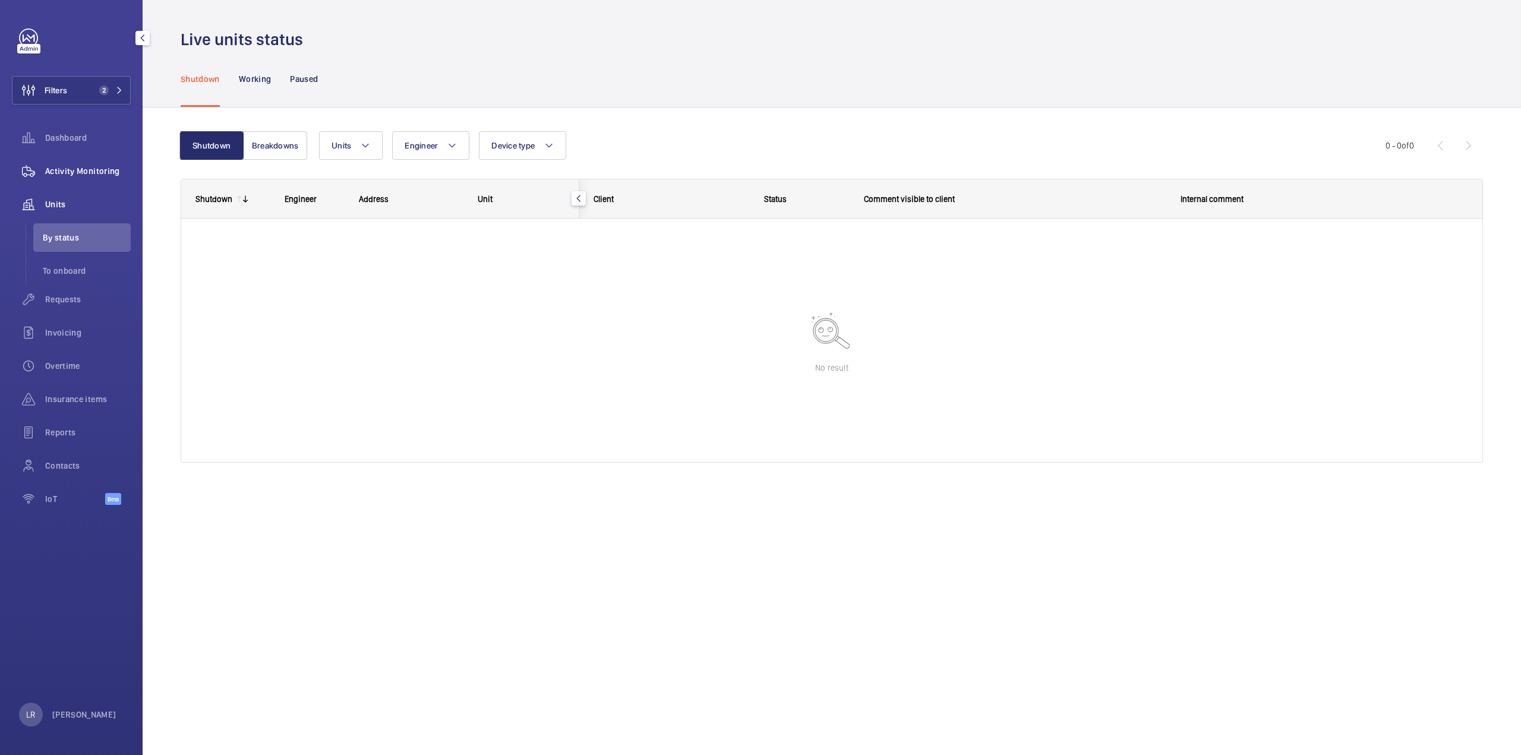
click at [71, 173] on span "Activity Monitoring" at bounding box center [88, 171] width 86 height 12
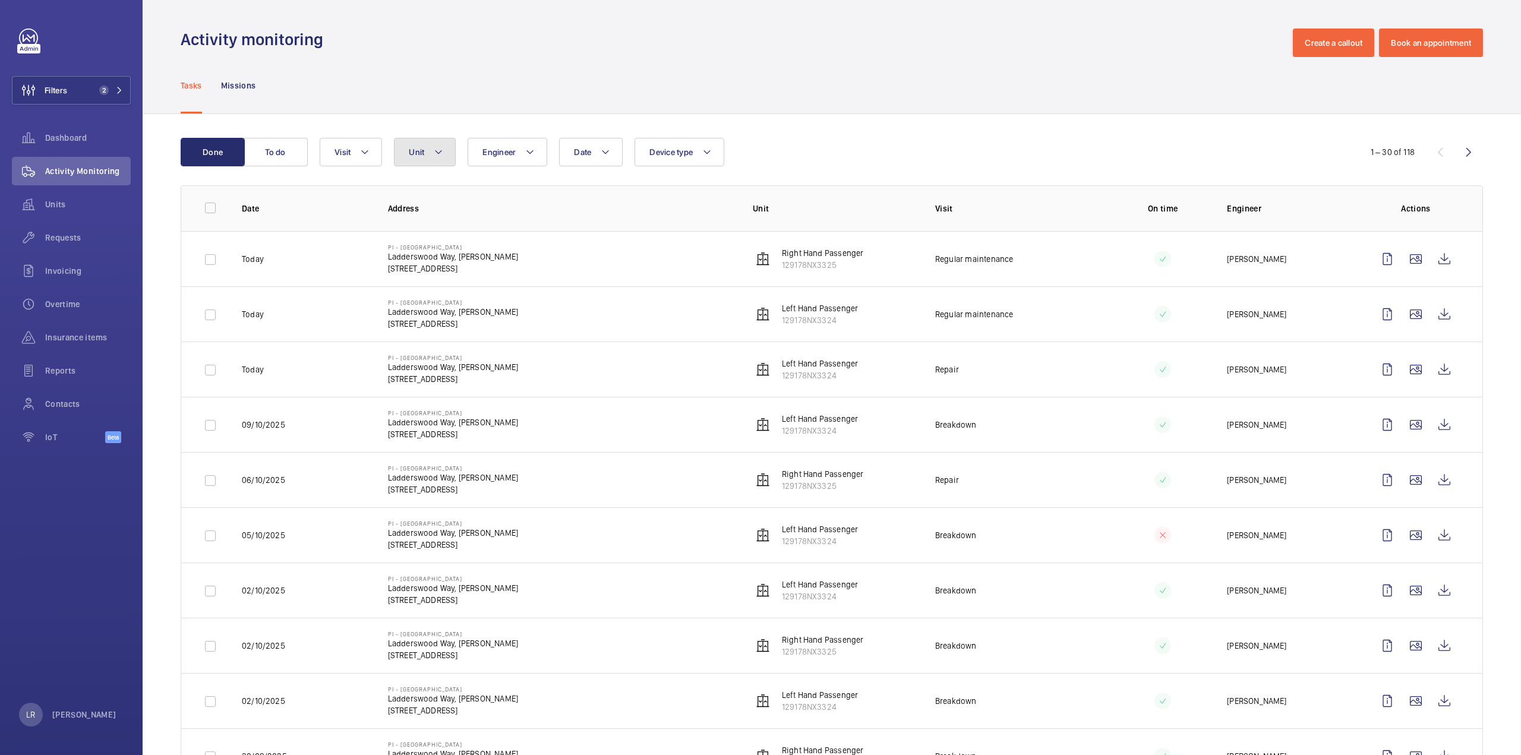
click at [424, 160] on button "Unit" at bounding box center [425, 152] width 62 height 29
click at [538, 266] on span "Left Hand Passenger, 129178NX3324" at bounding box center [519, 262] width 138 height 12
click at [431, 266] on input "Left Hand Passenger, 129178NX3324" at bounding box center [420, 262] width 24 height 24
checkbox input "true"
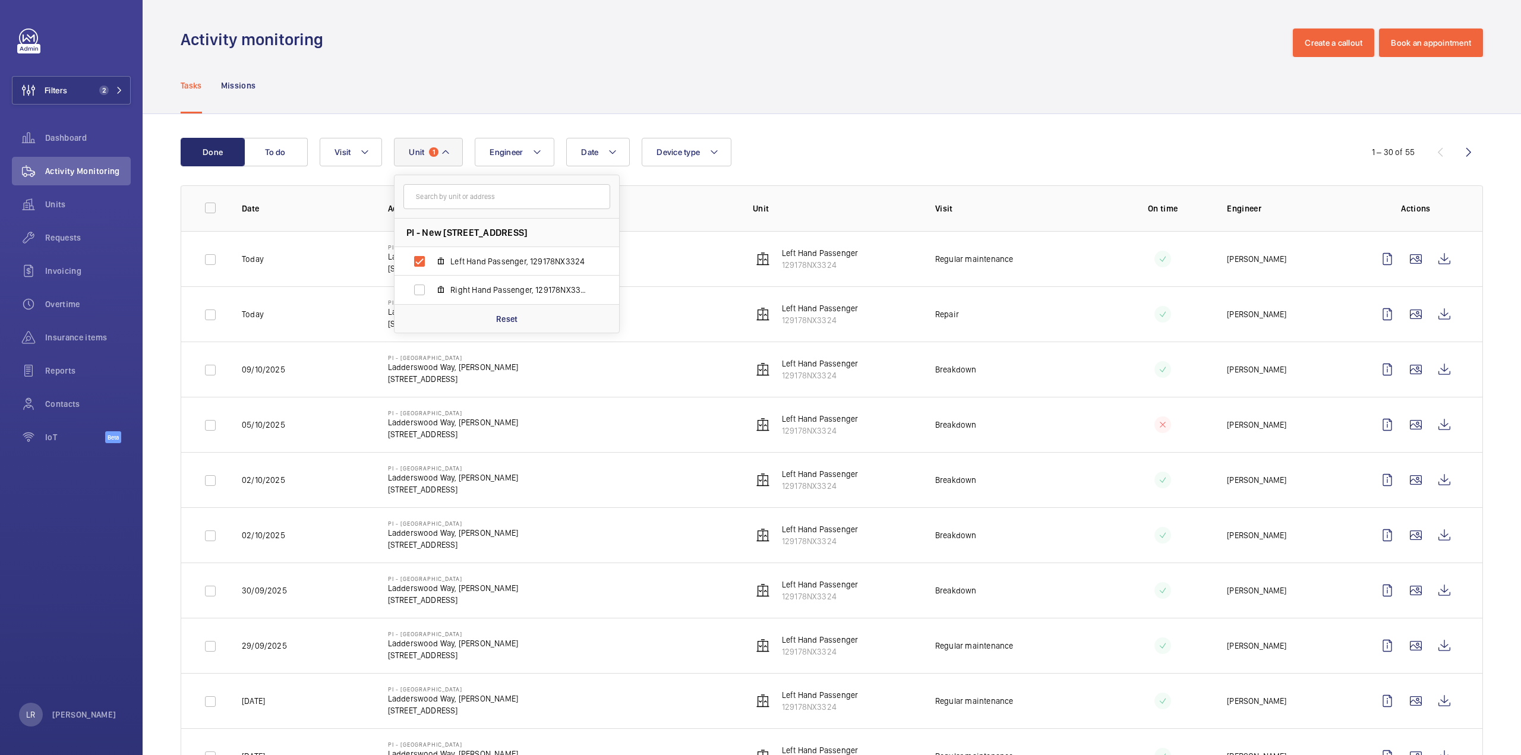
click at [743, 94] on div "Tasks Missions" at bounding box center [832, 85] width 1303 height 56
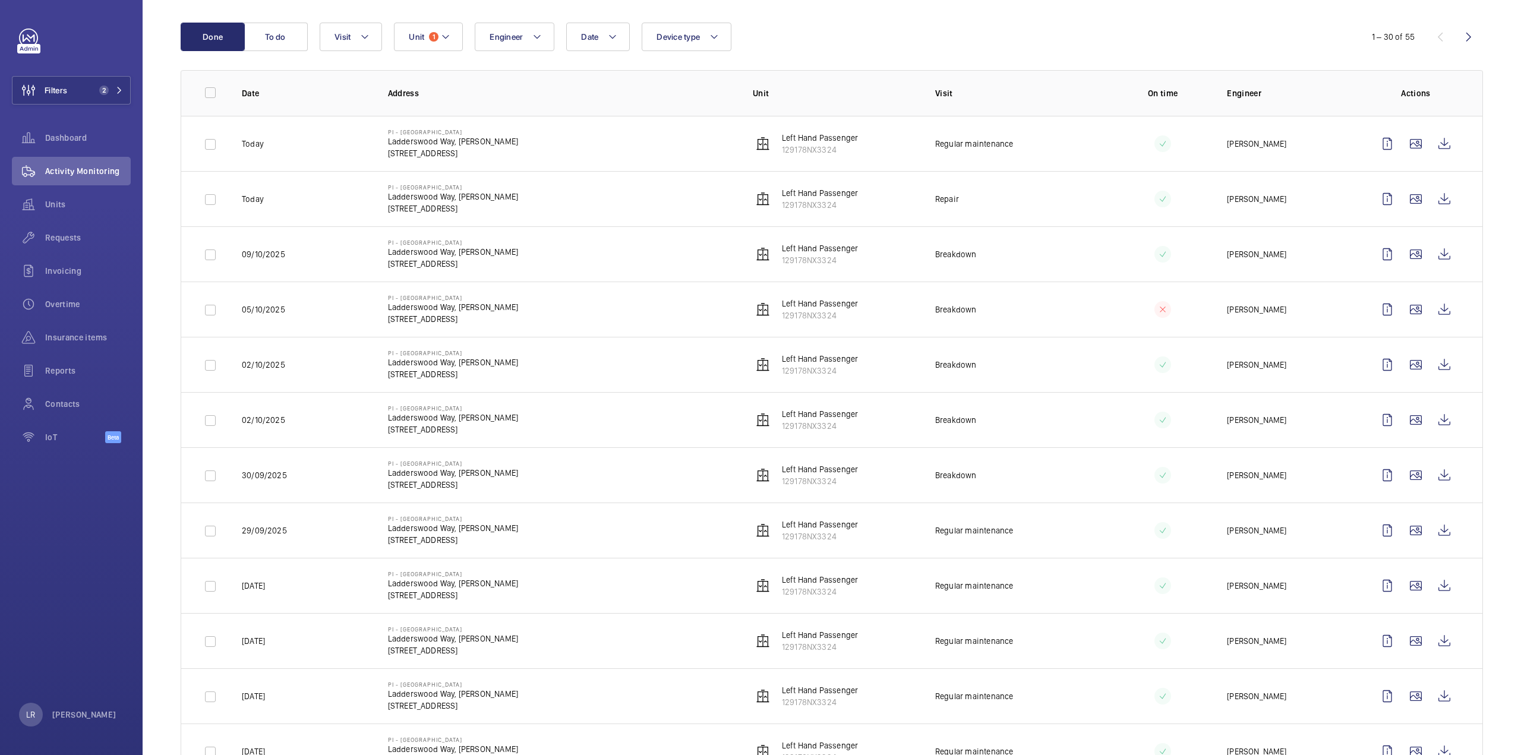
scroll to position [119, 0]
click at [1442, 144] on wm-front-icon-button at bounding box center [1444, 140] width 29 height 29
click at [84, 246] on div "Requests" at bounding box center [71, 237] width 119 height 29
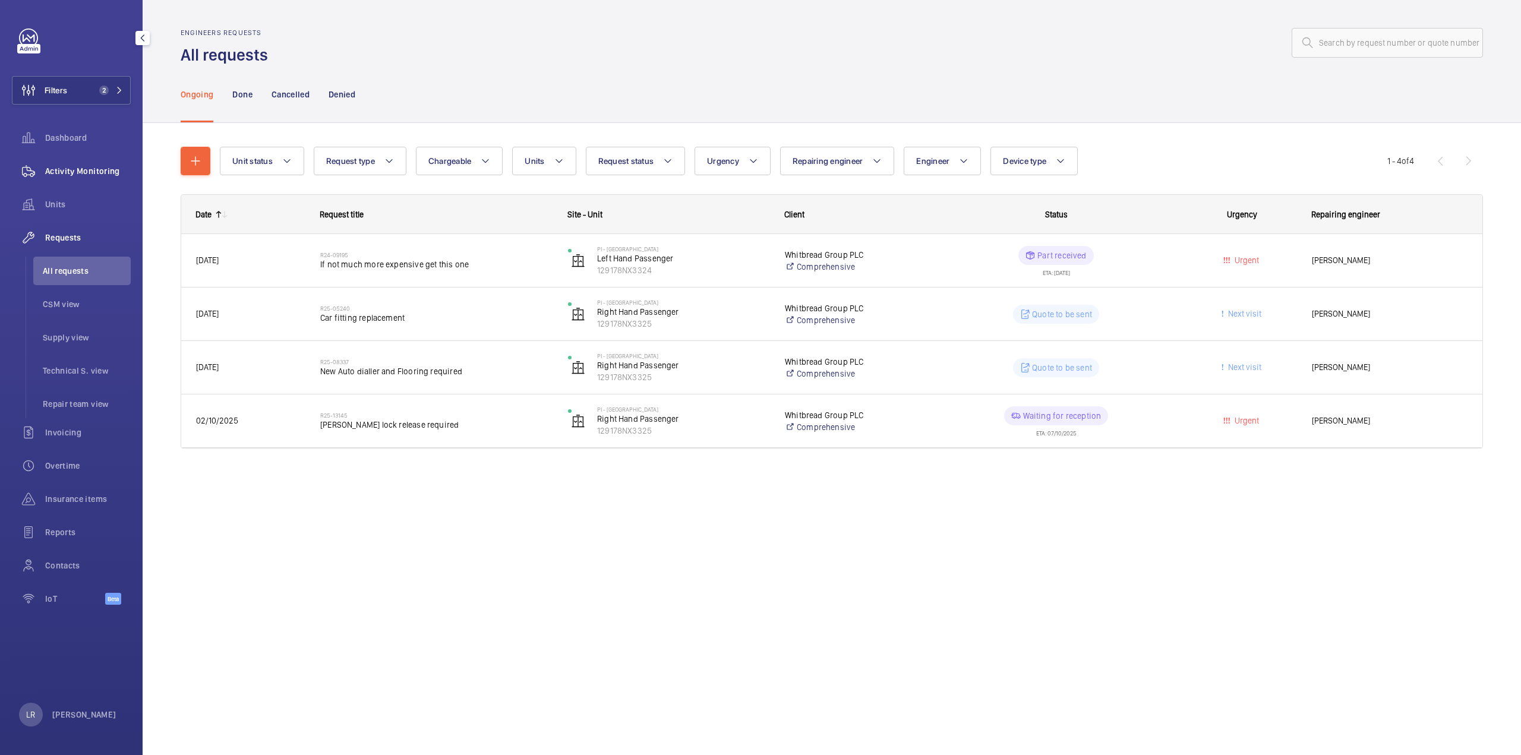
click at [88, 173] on span "Activity Monitoring" at bounding box center [88, 171] width 86 height 12
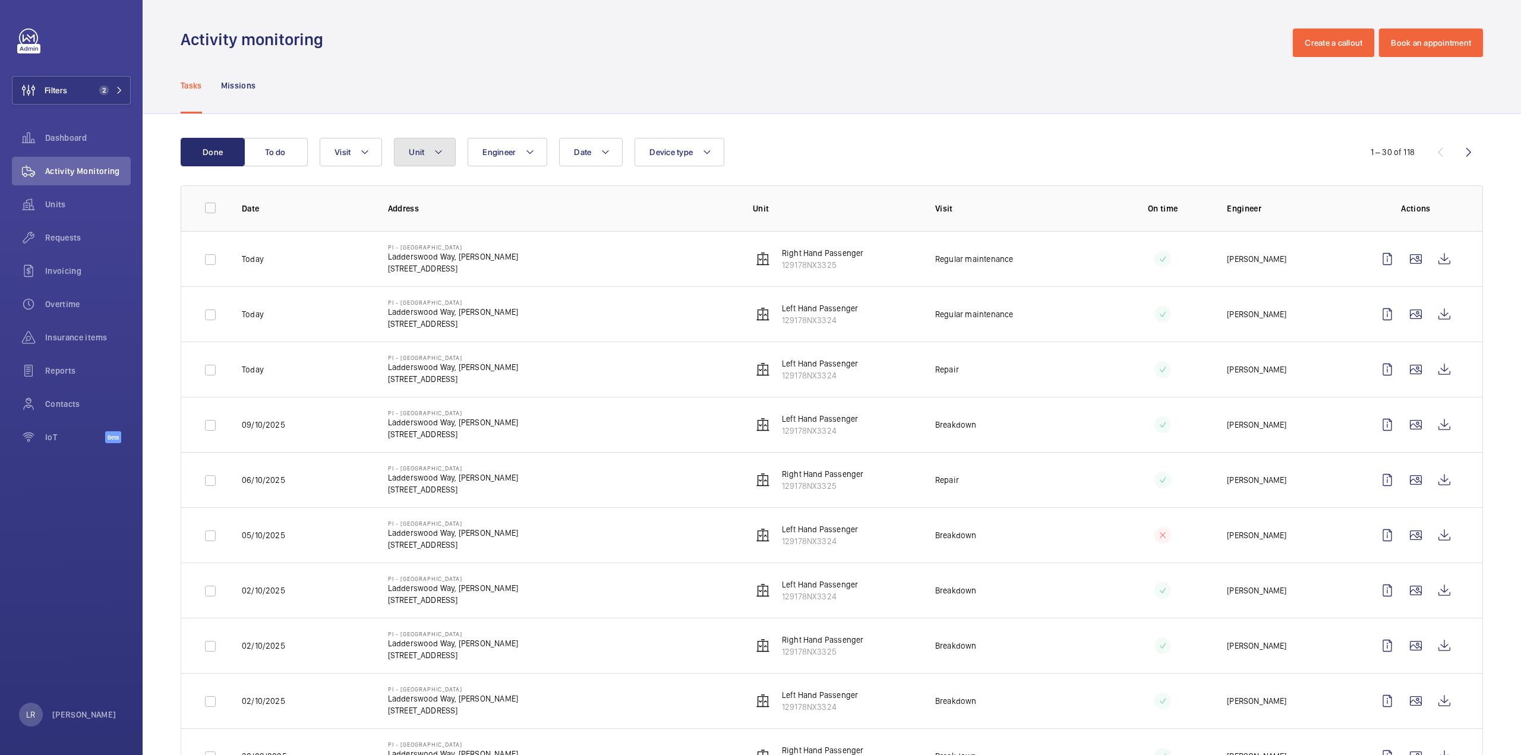
click at [403, 149] on button "Unit" at bounding box center [425, 152] width 62 height 29
click at [497, 256] on span "Left Hand Passenger, 129178NX3324" at bounding box center [519, 262] width 138 height 12
click at [431, 255] on input "Left Hand Passenger, 129178NX3324" at bounding box center [420, 262] width 24 height 24
checkbox input "true"
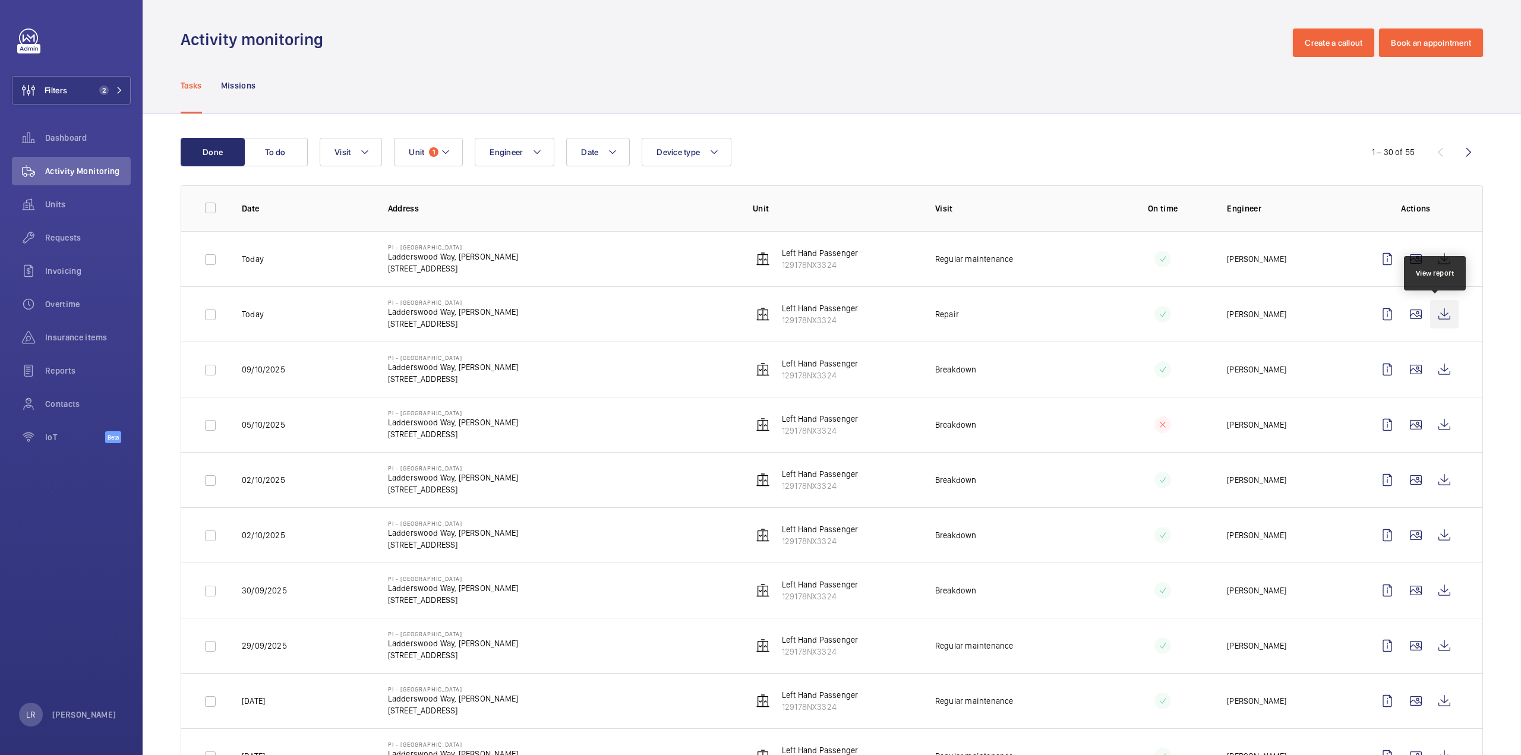
click at [1442, 310] on wm-front-icon-button at bounding box center [1444, 314] width 29 height 29
